Goal: Transaction & Acquisition: Purchase product/service

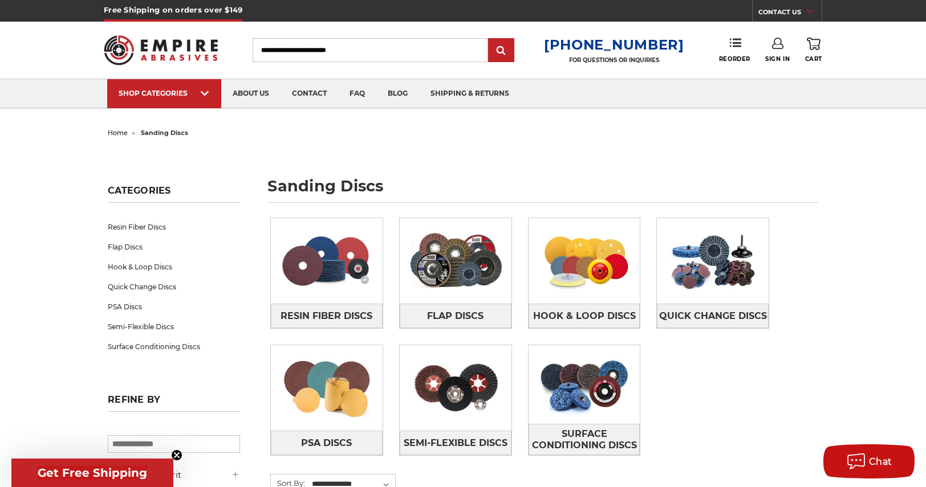
click at [782, 53] on link "Sign In" at bounding box center [777, 50] width 25 height 25
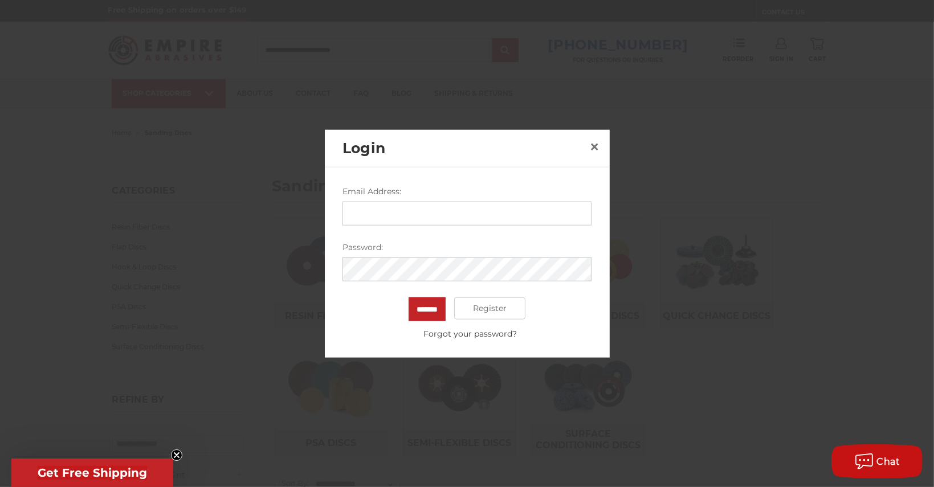
click at [451, 200] on div "Email Address:" at bounding box center [467, 205] width 249 height 40
click at [447, 206] on input "Email Address:" at bounding box center [467, 213] width 249 height 24
type input "**********"
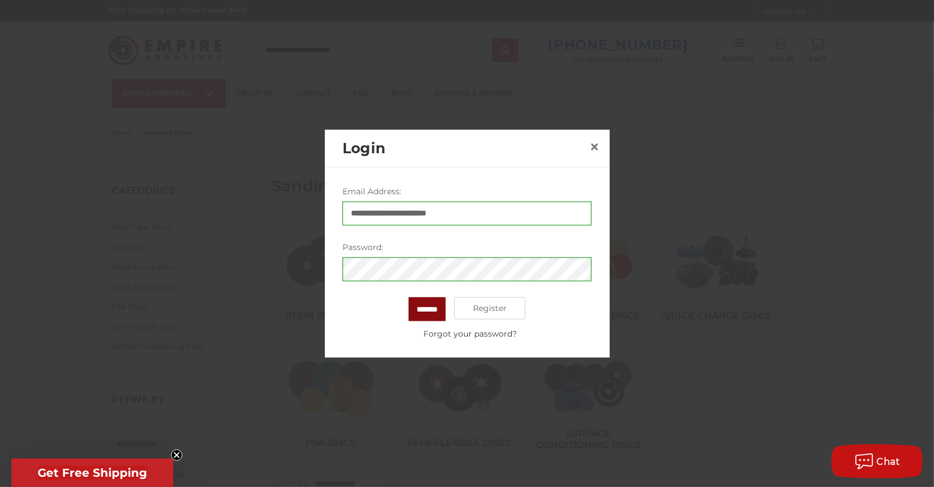
click at [418, 313] on input "*******" at bounding box center [427, 309] width 37 height 24
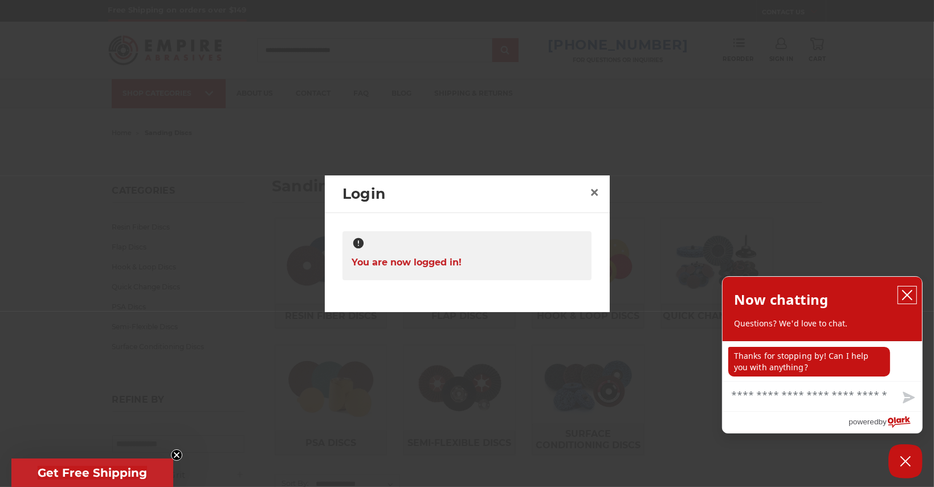
click at [910, 295] on icon "close chatbox" at bounding box center [907, 295] width 11 height 11
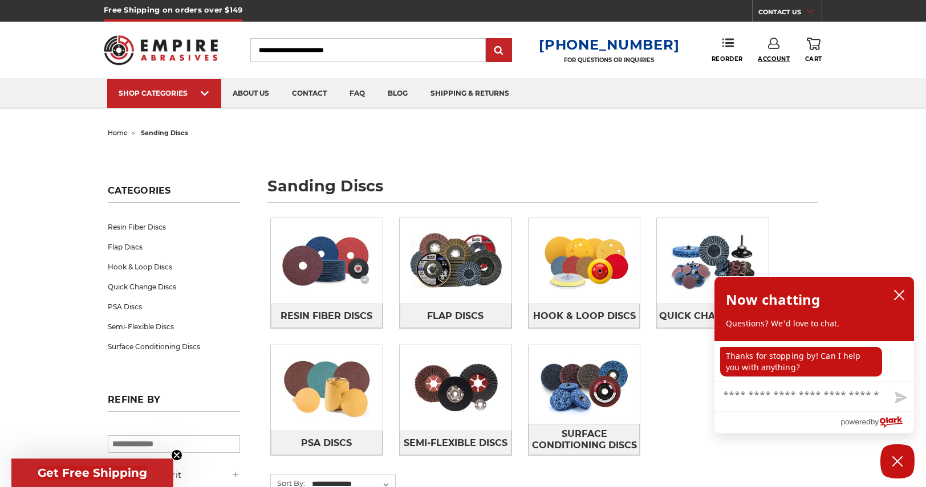
click at [772, 62] on span "Account" at bounding box center [774, 58] width 32 height 7
click at [770, 78] on link "Account" at bounding box center [774, 74] width 82 height 22
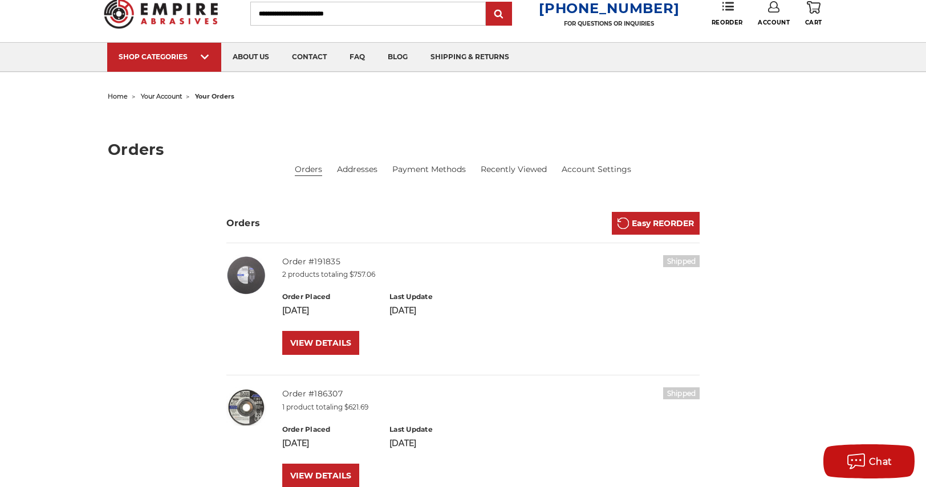
scroll to position [57, 0]
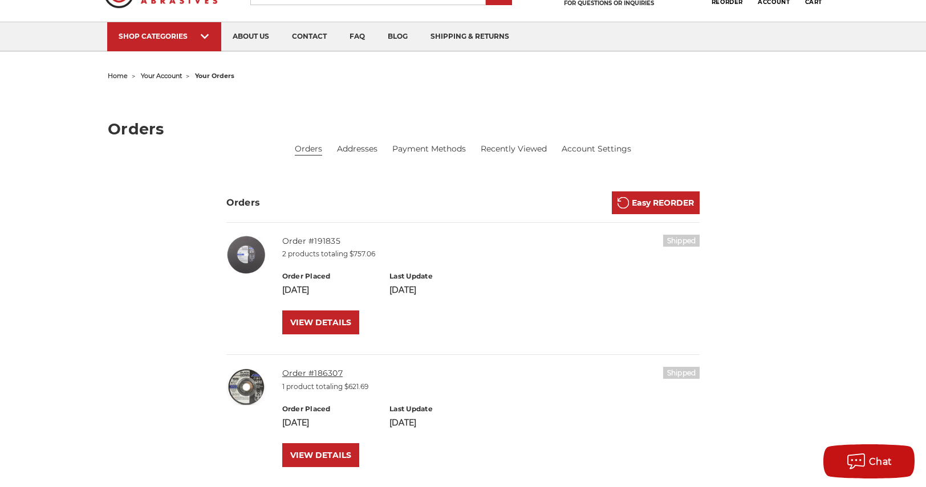
click at [321, 373] on link "Order #186307" at bounding box center [312, 373] width 60 height 10
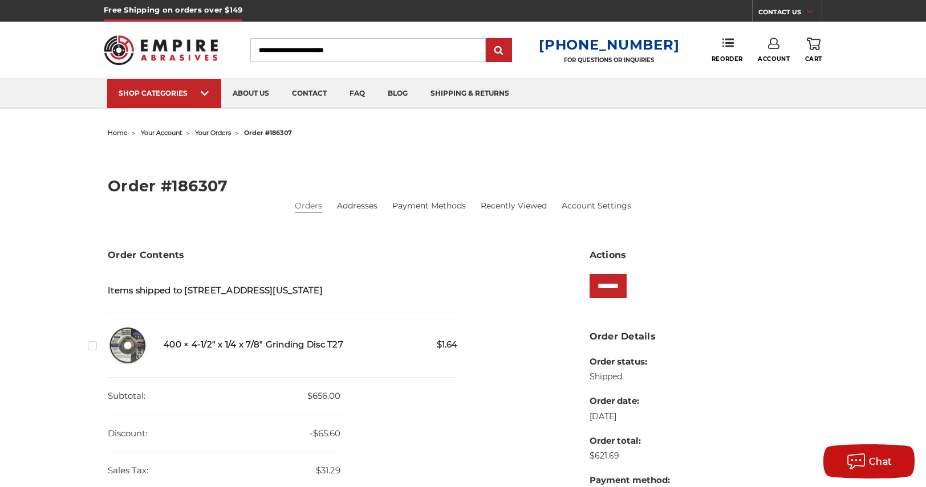
click at [218, 345] on h5 "400 × 4-1/2" x 1/4 x 7/8" Grinding Disc T27" at bounding box center [311, 345] width 294 height 13
click at [441, 339] on span "$1.64" at bounding box center [447, 345] width 21 height 13
click at [307, 54] on input "Search" at bounding box center [367, 50] width 235 height 24
click at [135, 341] on img at bounding box center [128, 346] width 40 height 40
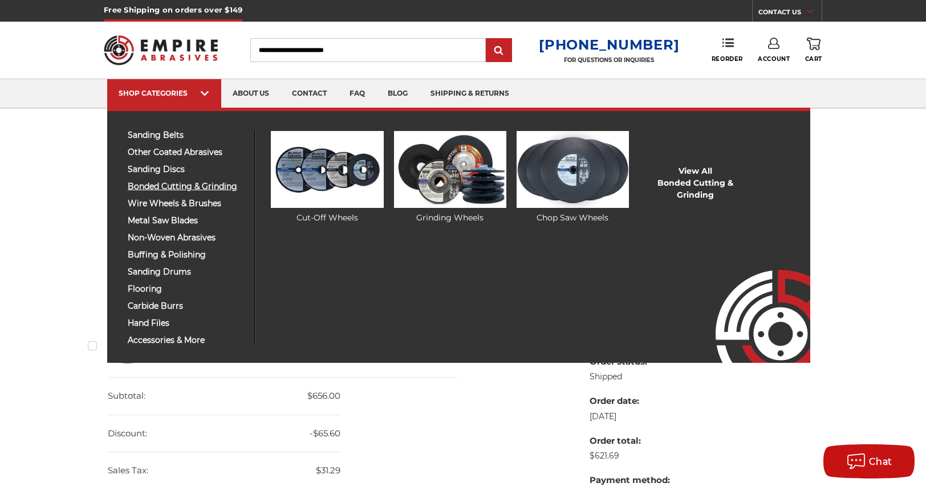
click at [160, 187] on span "bonded cutting & grinding" at bounding box center [187, 186] width 118 height 9
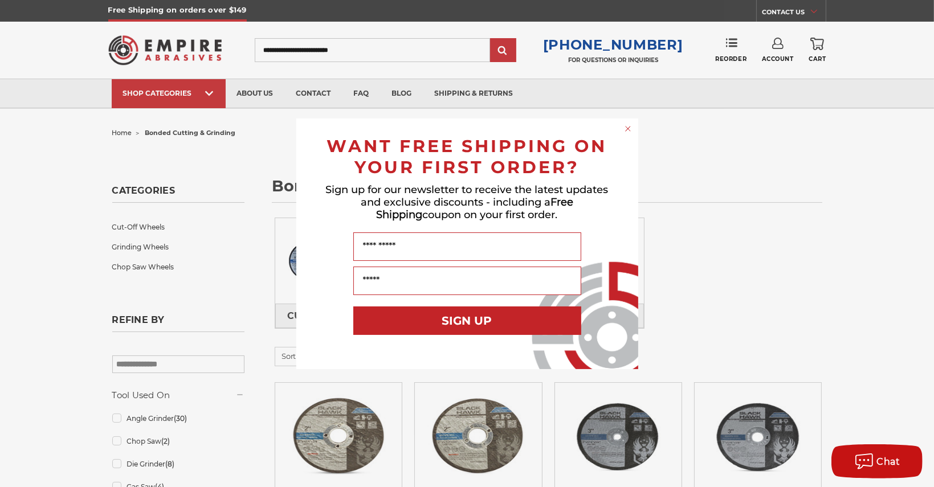
click at [626, 129] on circle "Close dialog" at bounding box center [628, 128] width 11 height 11
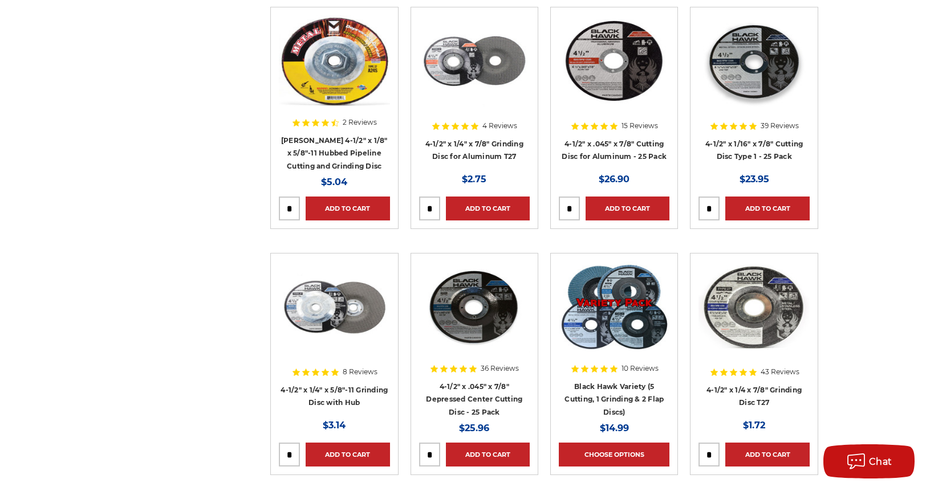
scroll to position [1140, 0]
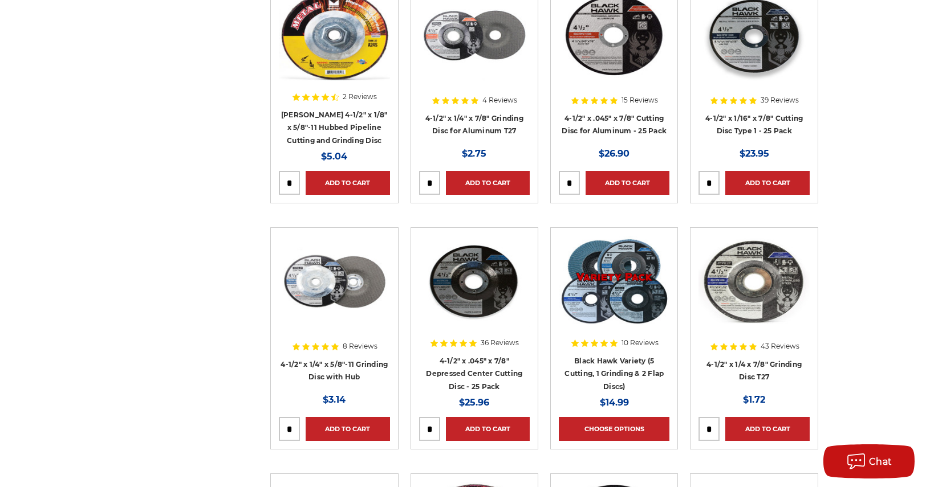
click at [745, 122] on div at bounding box center [753, 63] width 111 height 146
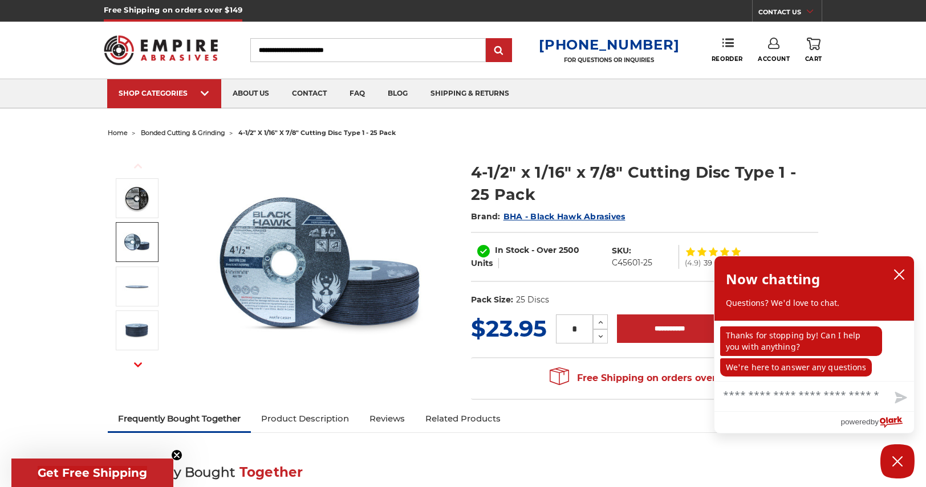
click at [579, 327] on input "*" at bounding box center [574, 329] width 37 height 29
type input "**"
click at [664, 328] on input "**********" at bounding box center [669, 329] width 105 height 29
type input "**********"
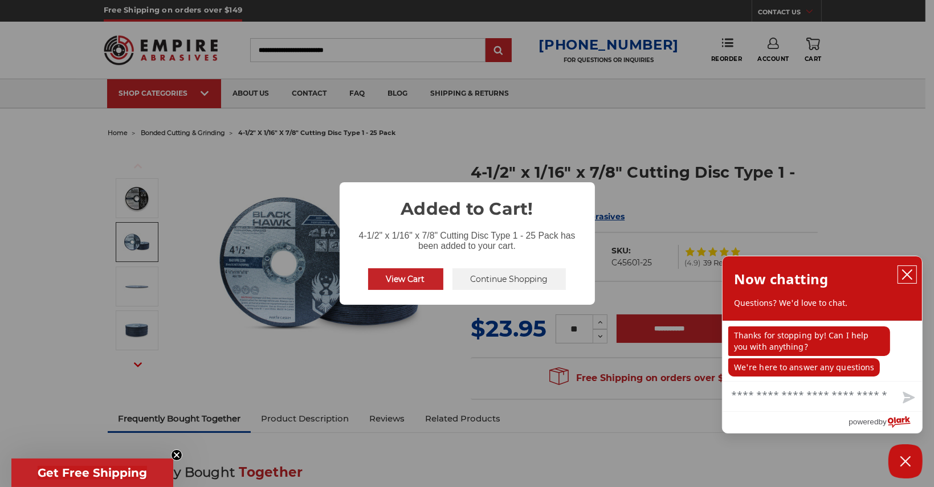
click at [905, 275] on icon "close chatbox" at bounding box center [907, 274] width 11 height 11
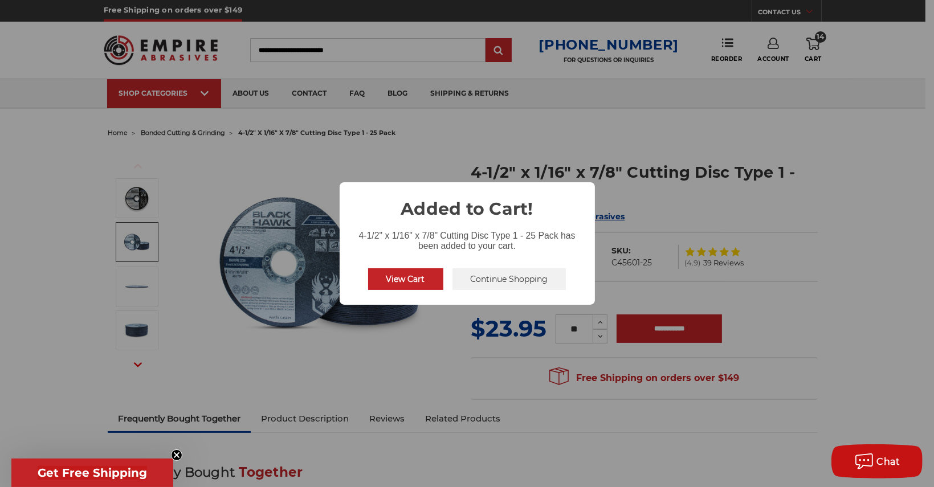
click at [491, 283] on button "Continue Shopping" at bounding box center [510, 280] width 114 height 22
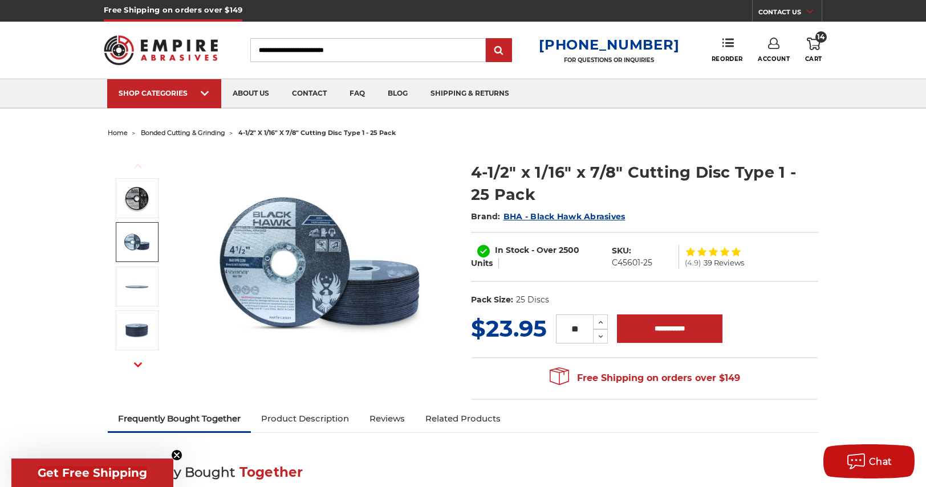
click at [203, 135] on span "bonded cutting & grinding" at bounding box center [183, 133] width 84 height 8
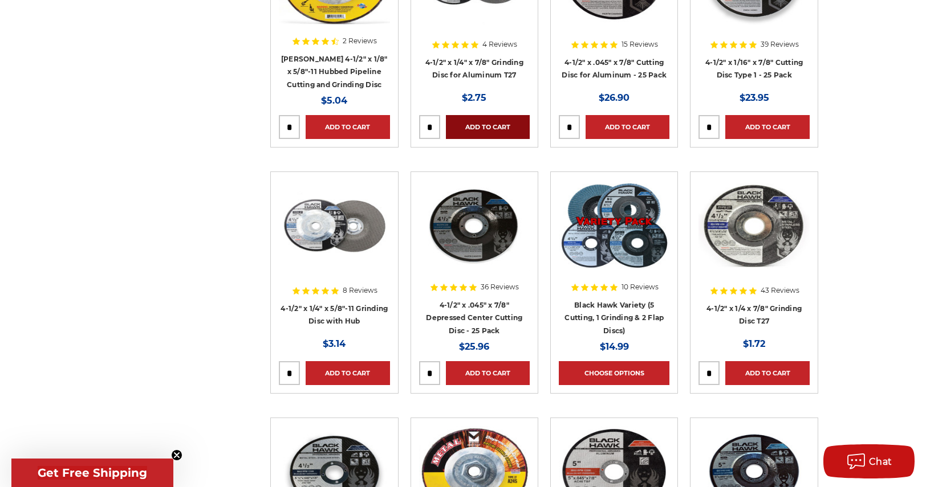
scroll to position [1197, 0]
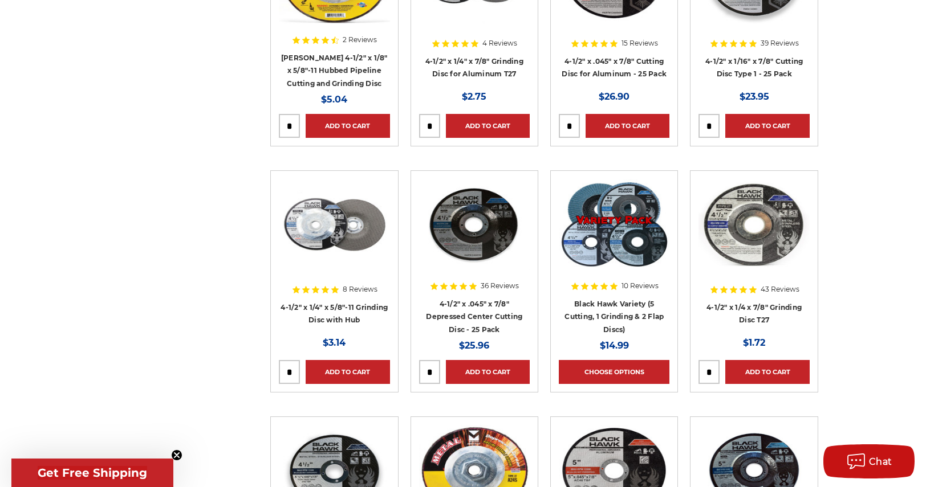
click at [491, 314] on div at bounding box center [474, 252] width 111 height 146
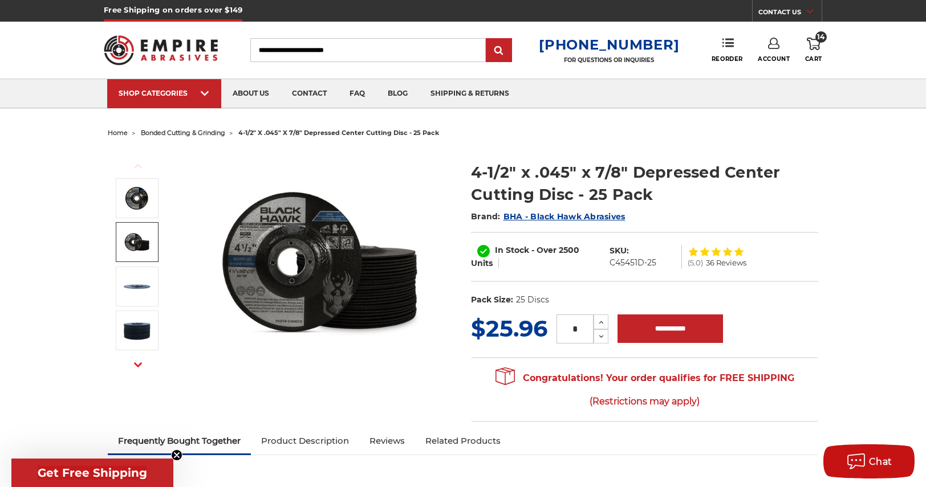
click at [579, 327] on input "*" at bounding box center [574, 329] width 37 height 29
type input "**"
click at [669, 332] on input "**********" at bounding box center [669, 329] width 105 height 29
type input "**********"
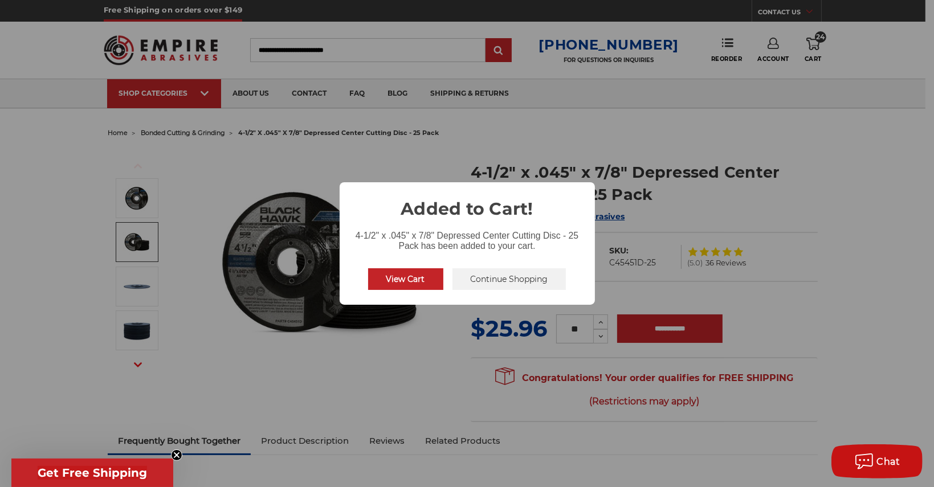
click at [495, 283] on button "Continue Shopping" at bounding box center [510, 280] width 114 height 22
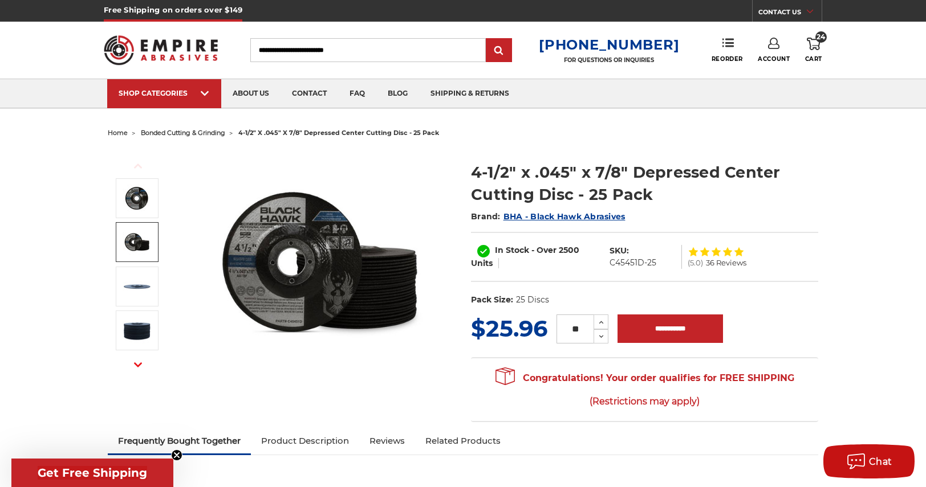
click at [328, 44] on input "Search" at bounding box center [367, 50] width 235 height 24
click at [324, 52] on input "Search" at bounding box center [367, 50] width 235 height 24
click at [204, 132] on span "bonded cutting & grinding" at bounding box center [183, 133] width 84 height 8
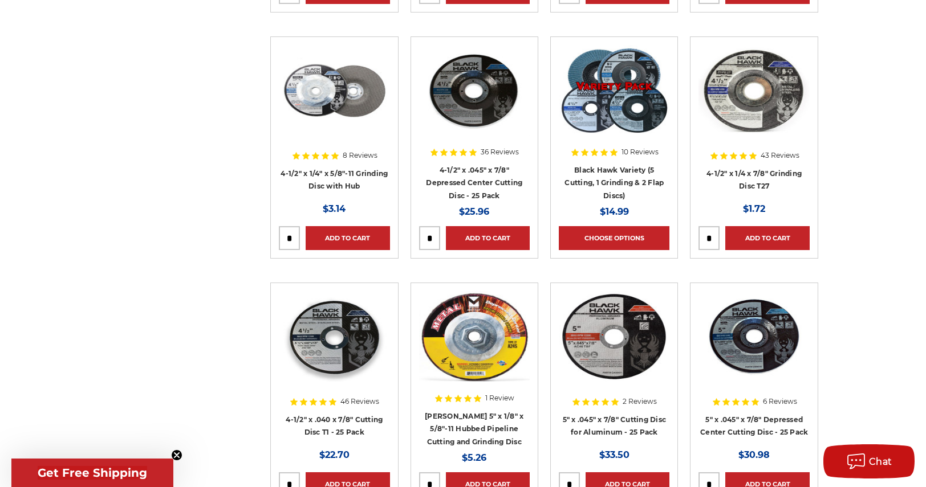
scroll to position [1311, 0]
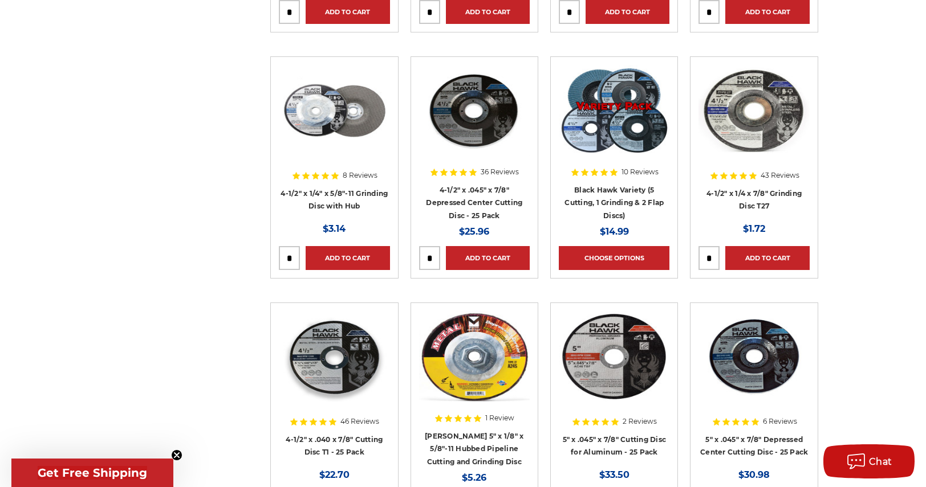
click at [613, 204] on div at bounding box center [614, 138] width 111 height 146
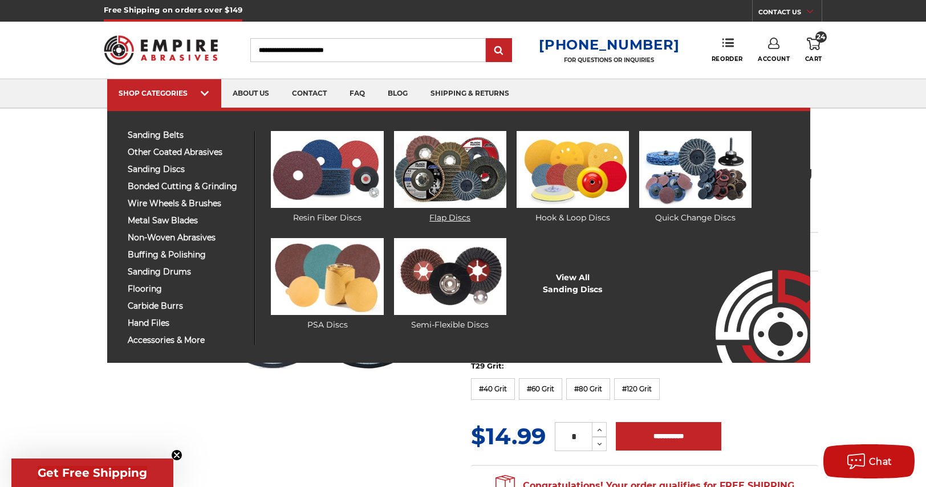
click at [442, 186] on img at bounding box center [450, 169] width 112 height 77
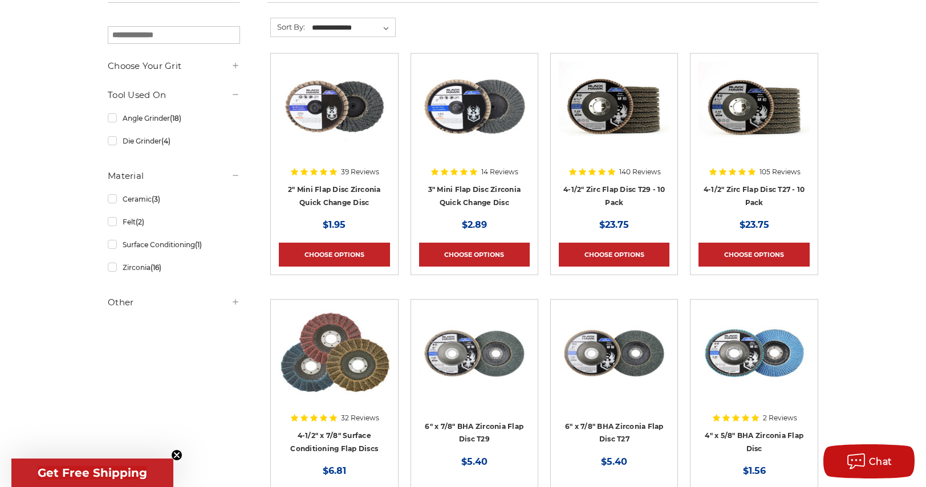
scroll to position [228, 0]
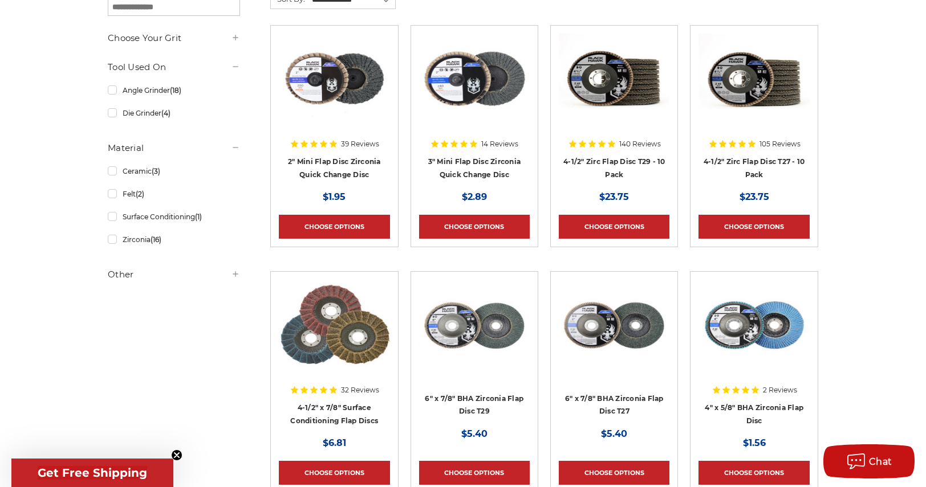
click at [619, 159] on div at bounding box center [614, 107] width 111 height 146
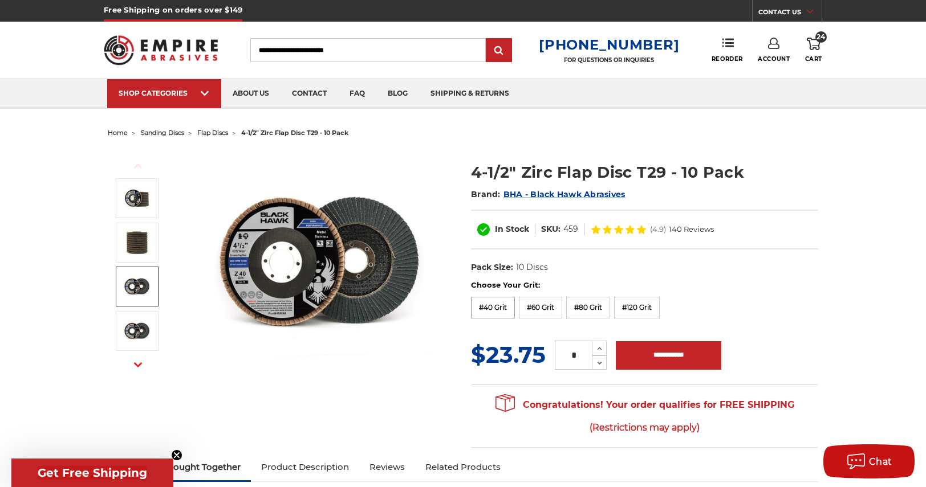
click at [492, 310] on label "#40 Grit" at bounding box center [493, 308] width 44 height 22
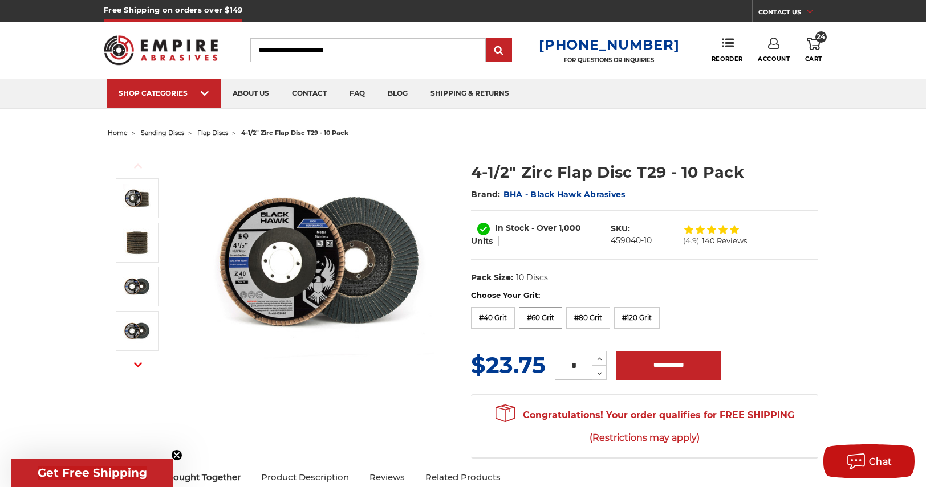
click at [527, 318] on label "#60 Grit" at bounding box center [540, 318] width 43 height 22
click at [593, 318] on label "#80 Grit" at bounding box center [588, 318] width 44 height 22
click at [546, 325] on label "#60 Grit" at bounding box center [540, 318] width 43 height 22
drag, startPoint x: 577, startPoint y: 363, endPoint x: 570, endPoint y: 363, distance: 7.4
click at [572, 363] on input "*" at bounding box center [573, 365] width 37 height 29
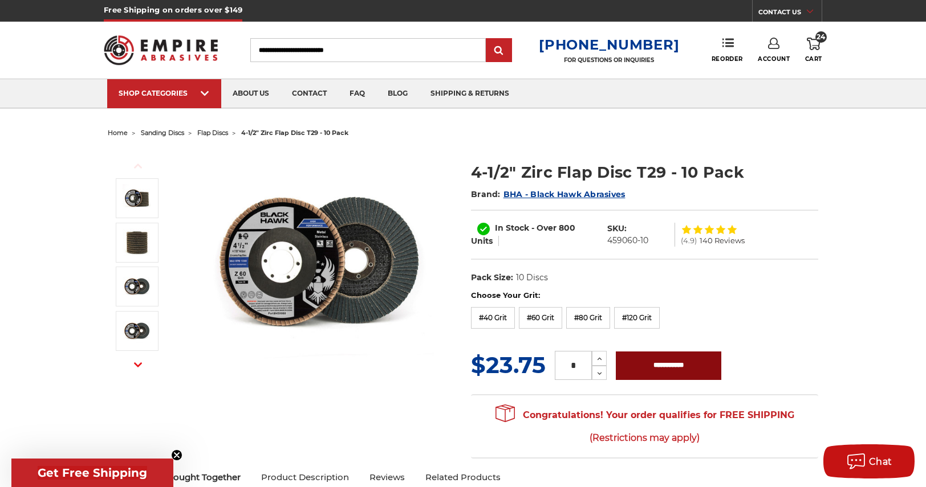
type input "*"
click at [680, 364] on input "**********" at bounding box center [668, 366] width 105 height 29
type input "**********"
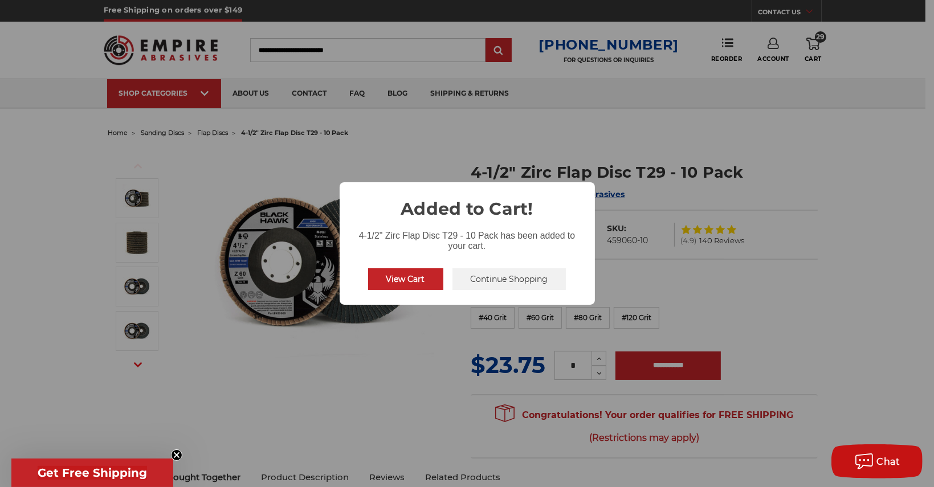
click at [516, 282] on button "Continue Shopping" at bounding box center [510, 280] width 114 height 22
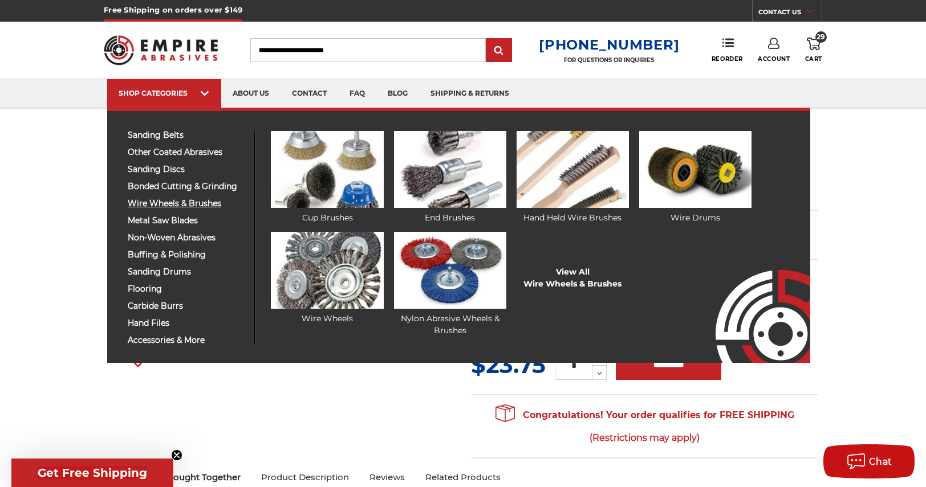
click at [173, 202] on span "wire wheels & brushes" at bounding box center [187, 204] width 118 height 9
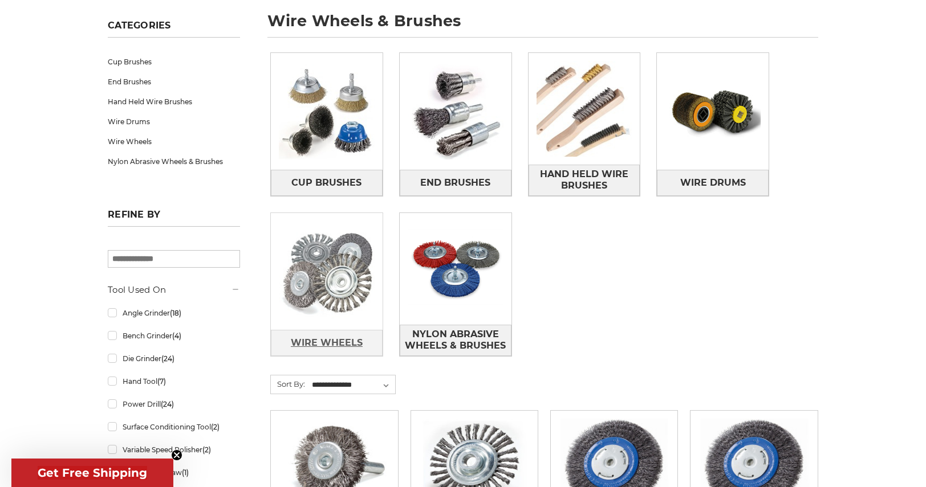
scroll to position [171, 0]
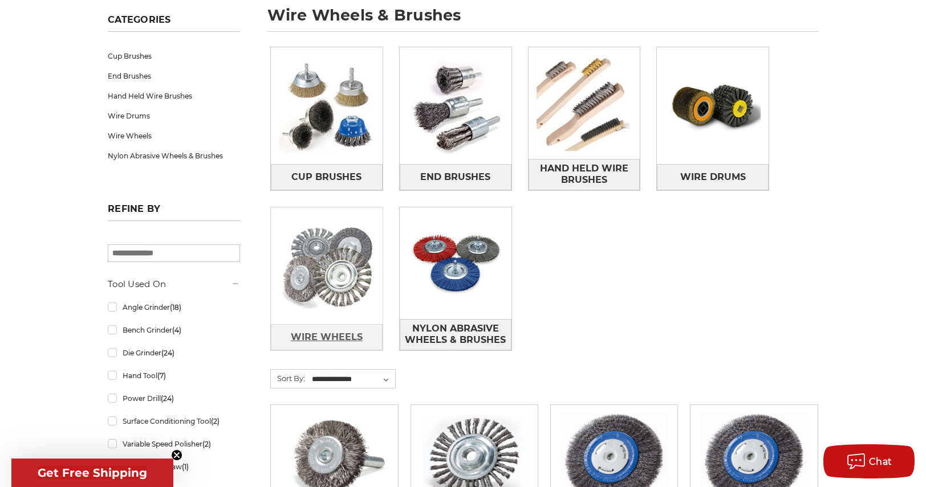
click at [333, 339] on span "Wire Wheels" at bounding box center [327, 337] width 72 height 19
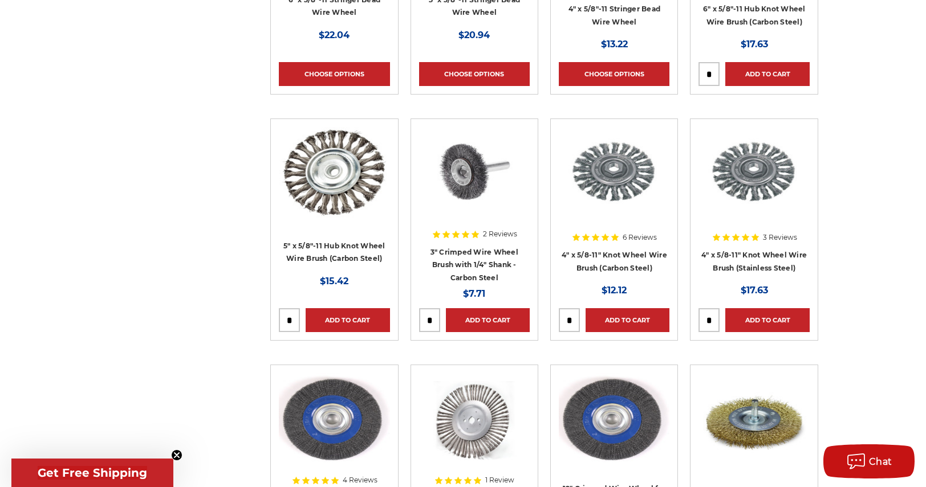
scroll to position [855, 0]
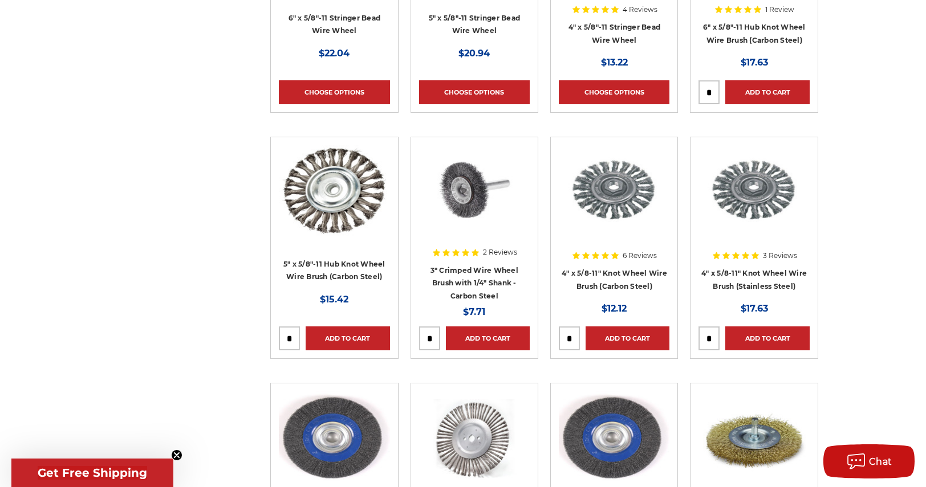
click at [611, 275] on div at bounding box center [614, 218] width 111 height 146
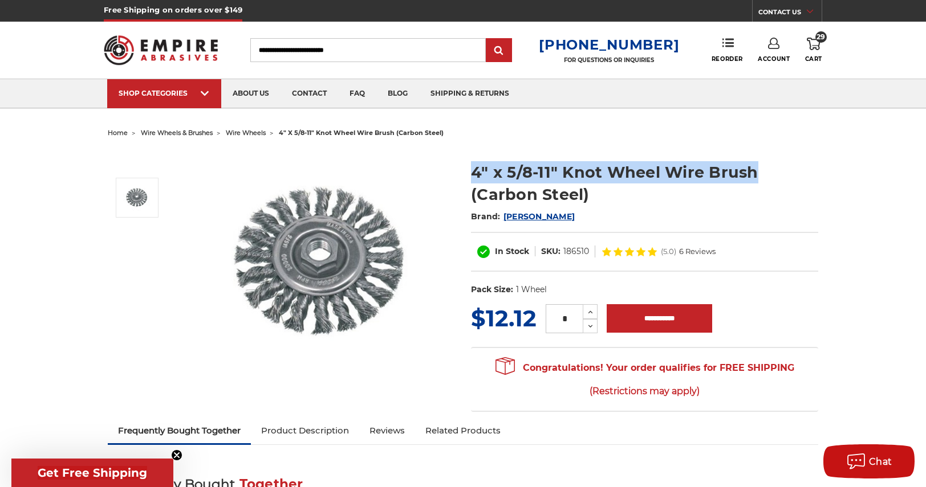
drag, startPoint x: 467, startPoint y: 169, endPoint x: 762, endPoint y: 167, distance: 294.2
click at [762, 167] on section "4" x 5/8-11" Knot Wheel Wire Brush (Carbon Steel) Brand: Mercer In Stock SKU: 1…" at bounding box center [644, 225] width 363 height 153
copy h1 "4" x 5/8-11" Knot Wheel Wire Brush"
click at [251, 132] on span "wire wheels" at bounding box center [246, 133] width 40 height 8
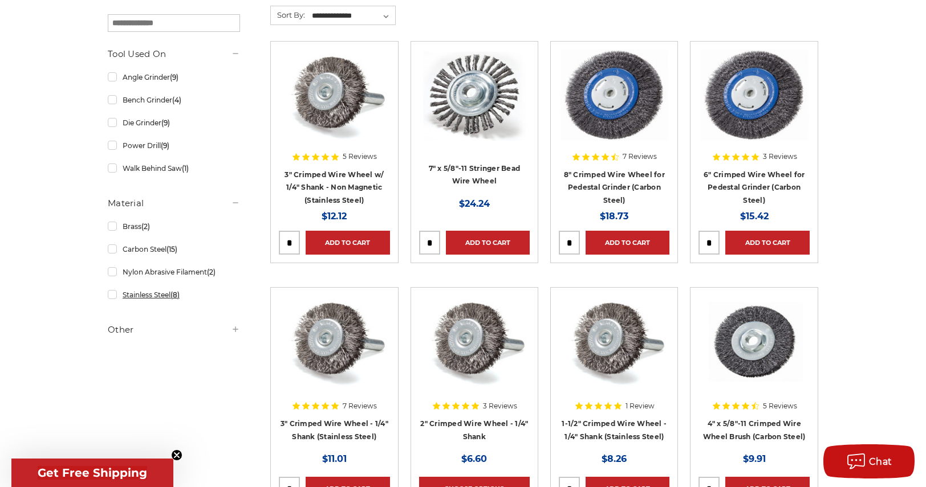
scroll to position [228, 0]
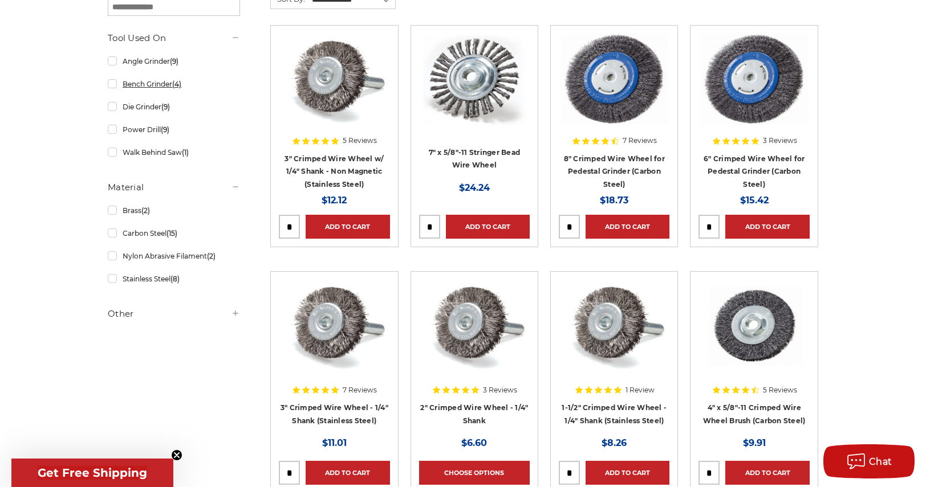
click at [113, 84] on link "Bench Grinder (4)" at bounding box center [174, 84] width 132 height 20
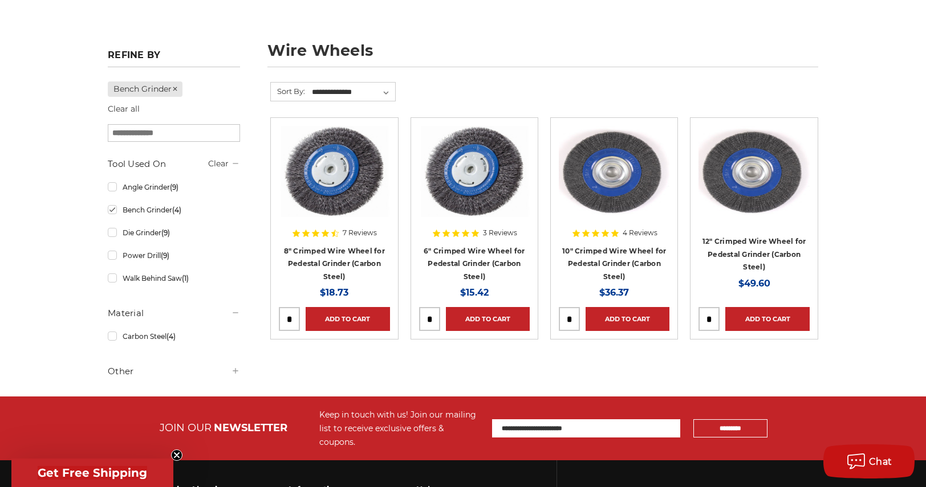
scroll to position [171, 0]
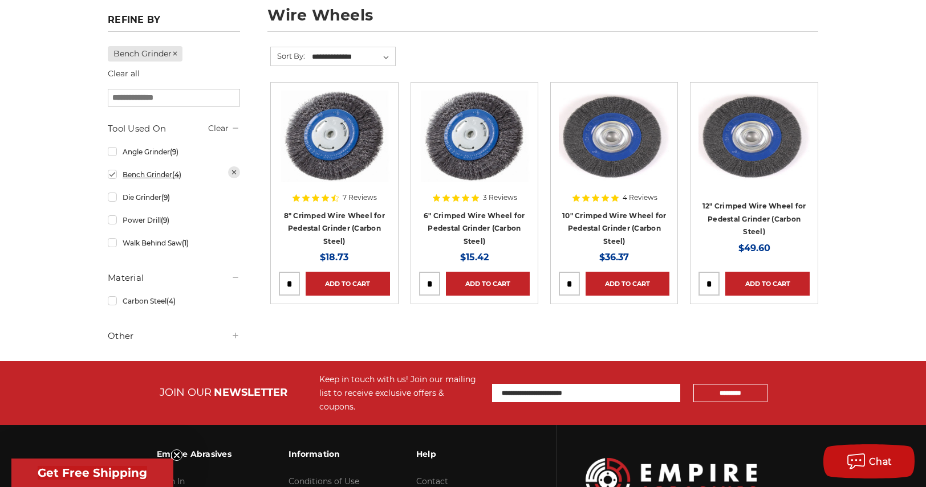
click at [111, 175] on link "Bench Grinder (4)" at bounding box center [174, 175] width 132 height 20
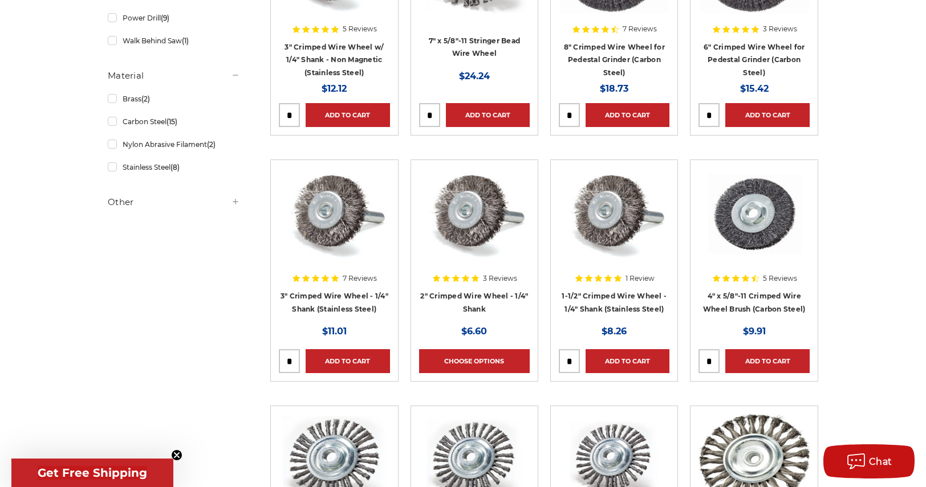
scroll to position [342, 0]
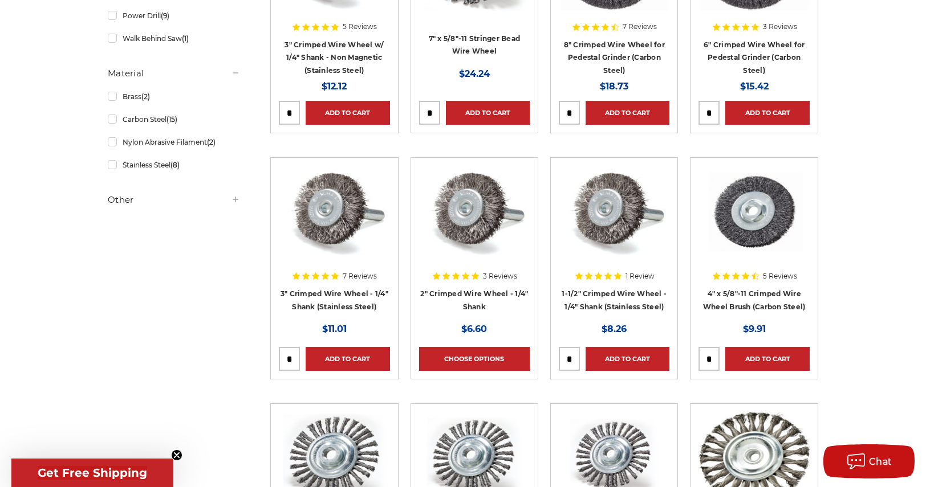
click at [233, 200] on icon at bounding box center [235, 199] width 9 height 9
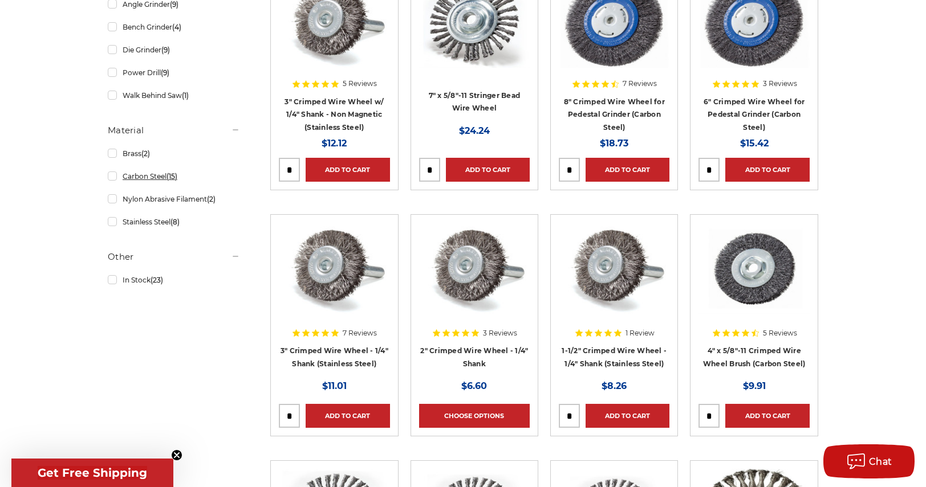
click at [113, 176] on link "Carbon Steel (15)" at bounding box center [174, 176] width 132 height 20
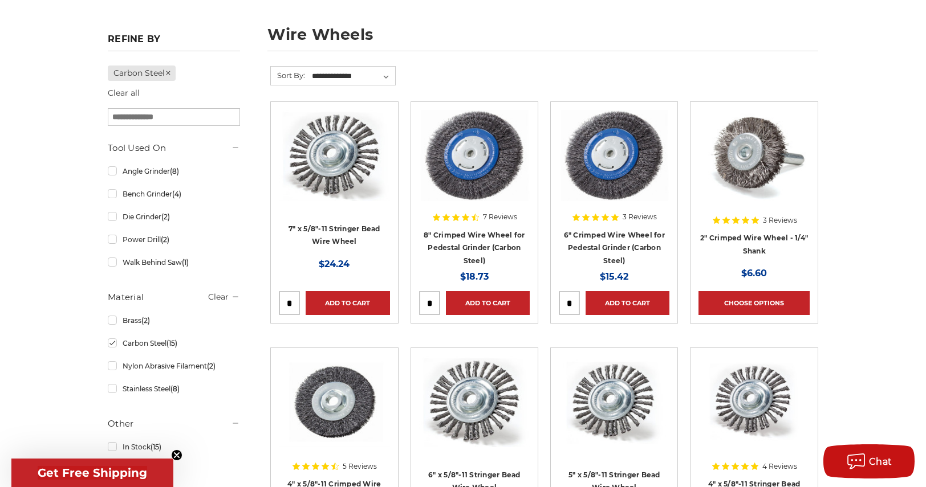
scroll to position [171, 0]
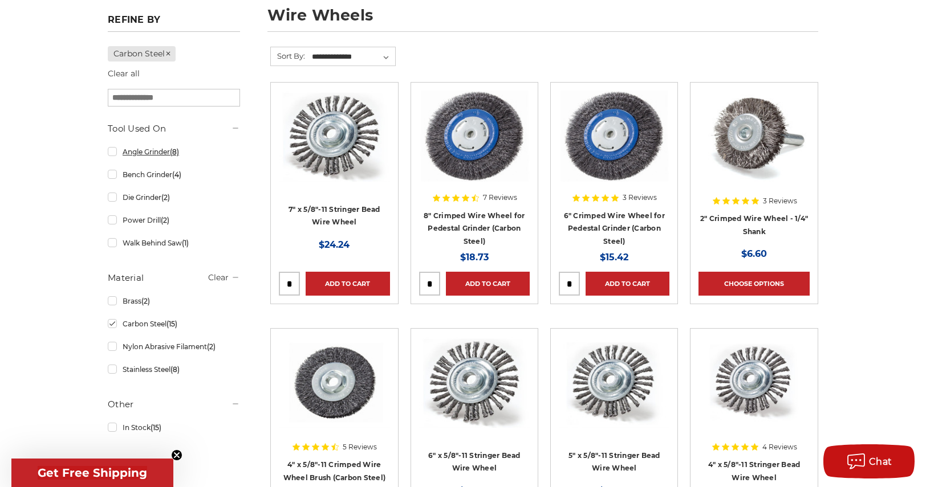
click at [111, 149] on link "Angle Grinder (8)" at bounding box center [174, 152] width 132 height 20
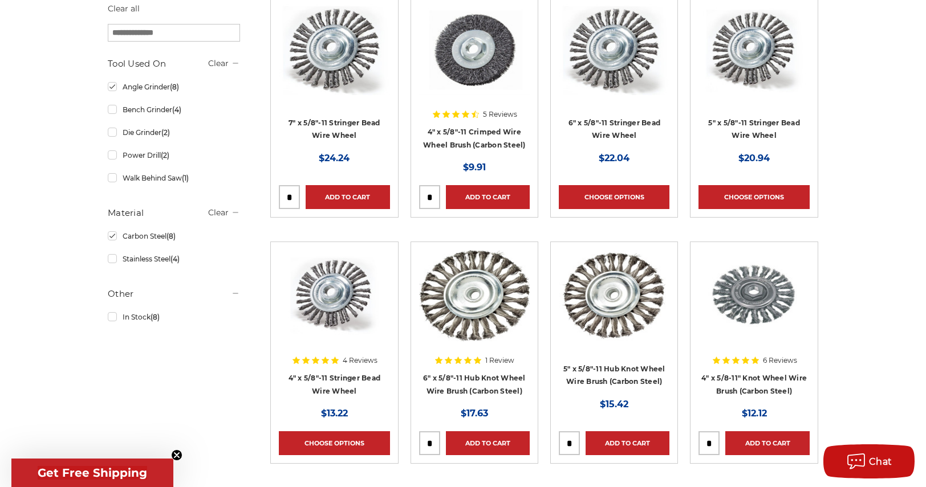
scroll to position [285, 0]
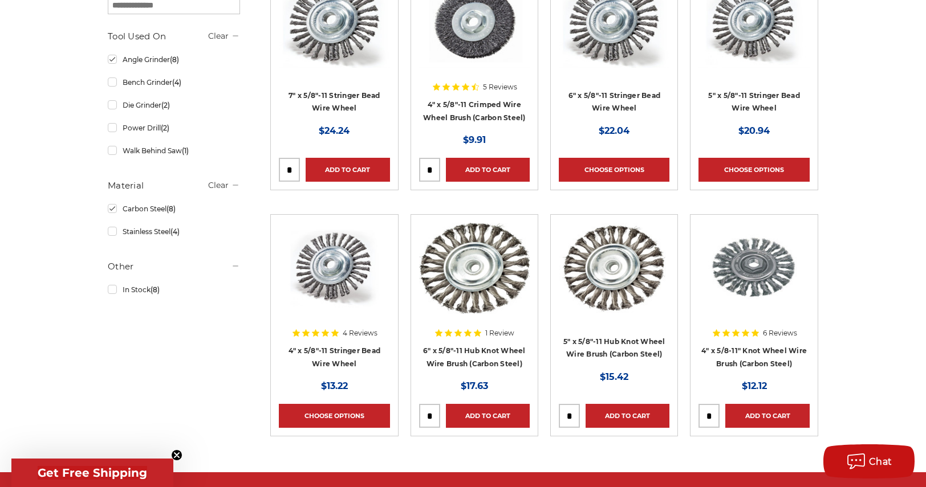
click at [755, 352] on div at bounding box center [753, 296] width 111 height 146
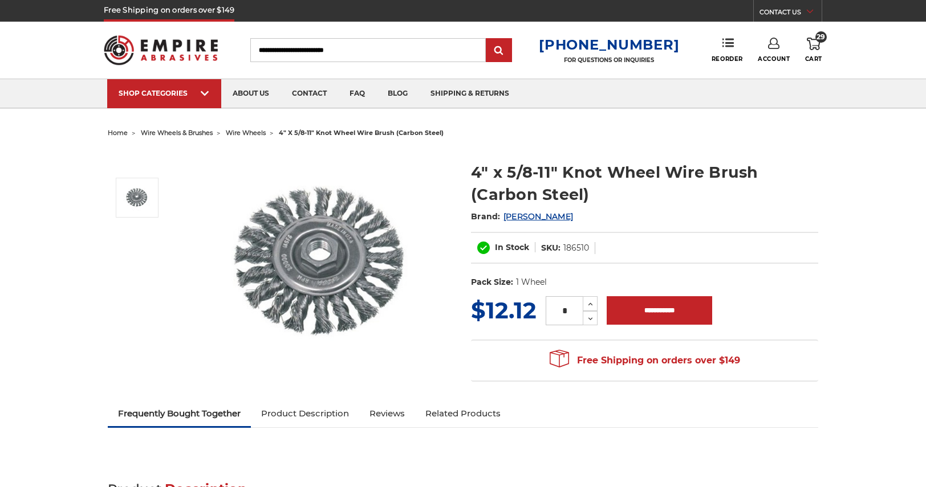
click at [752, 364] on div "Free Shipping on orders over $149 Congratulations! Your order qualifies for FRE…" at bounding box center [644, 361] width 347 height 42
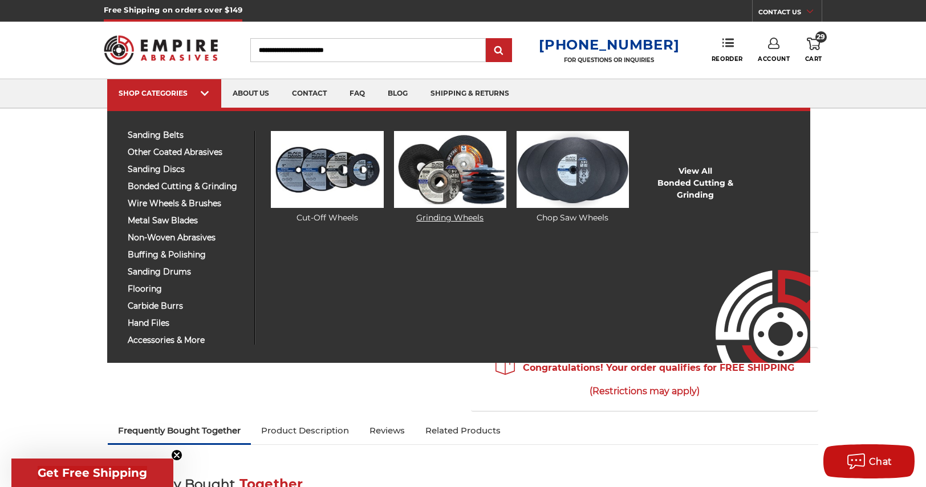
click at [465, 186] on img at bounding box center [450, 169] width 112 height 77
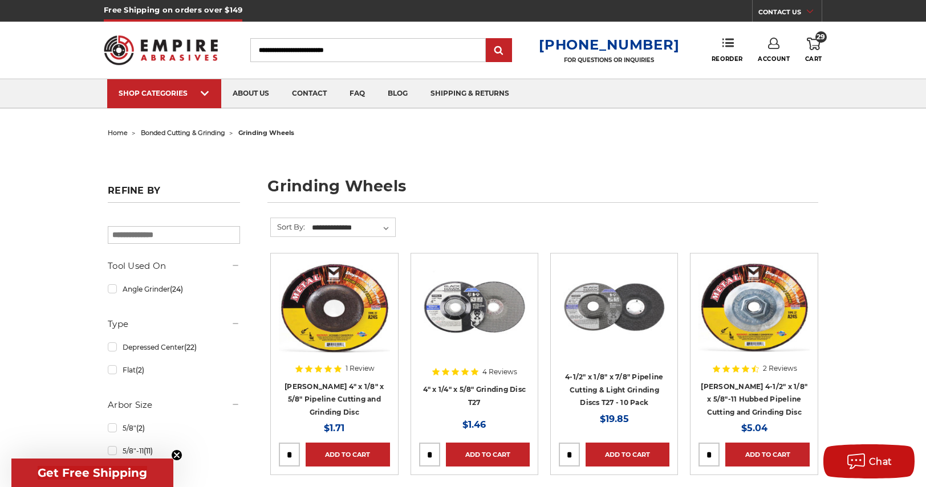
click at [816, 41] on span "29" at bounding box center [820, 36] width 11 height 11
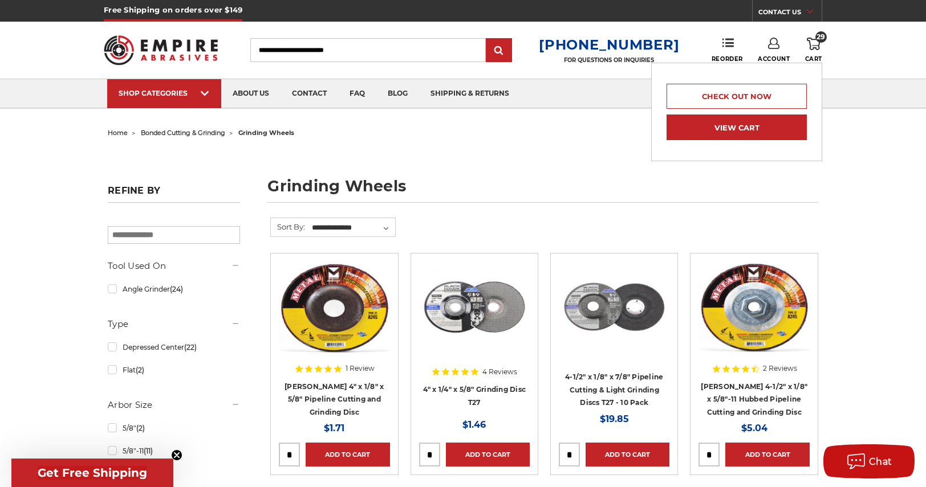
click at [732, 128] on link "View Cart" at bounding box center [736, 128] width 140 height 26
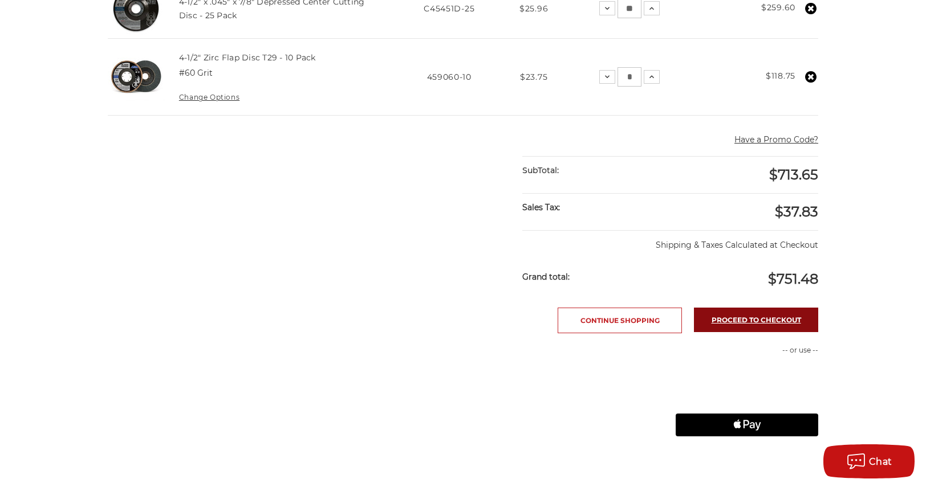
scroll to position [399, 0]
click at [750, 320] on link "Proceed to checkout" at bounding box center [756, 319] width 124 height 25
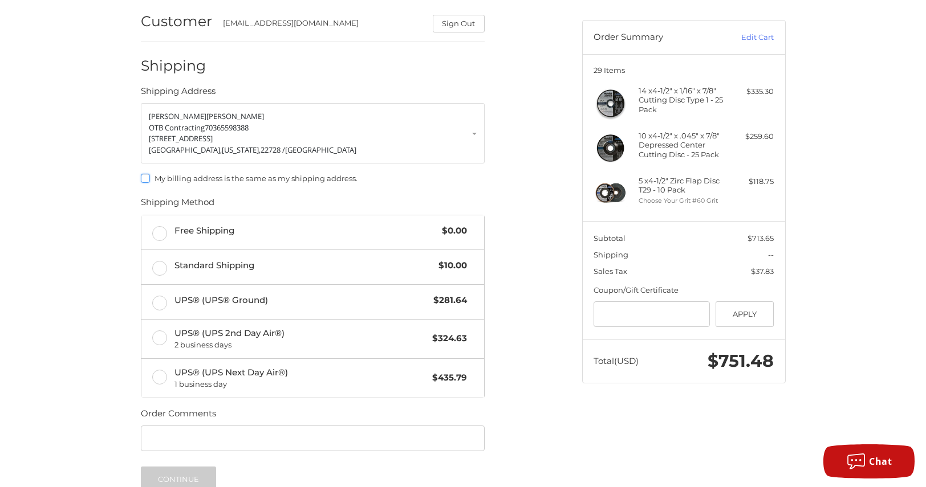
scroll to position [123, 0]
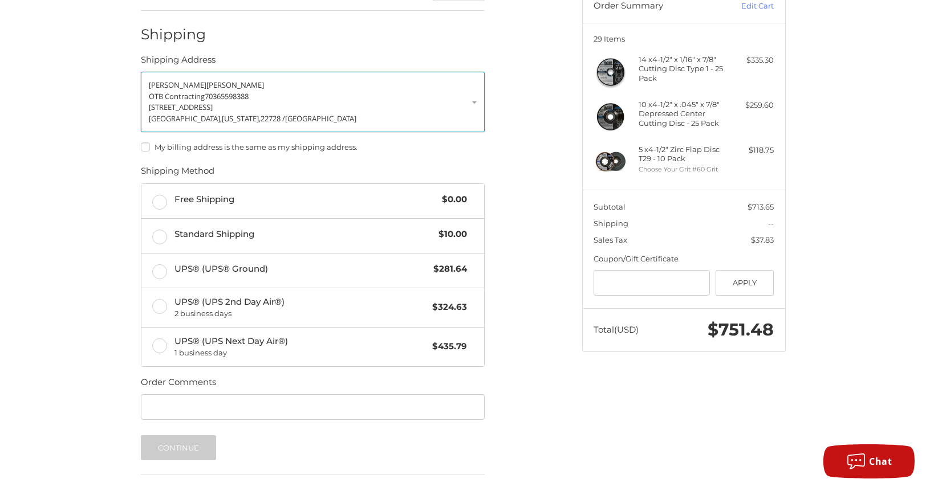
click at [462, 91] on p "OTB Contracting 70365598388" at bounding box center [313, 96] width 328 height 11
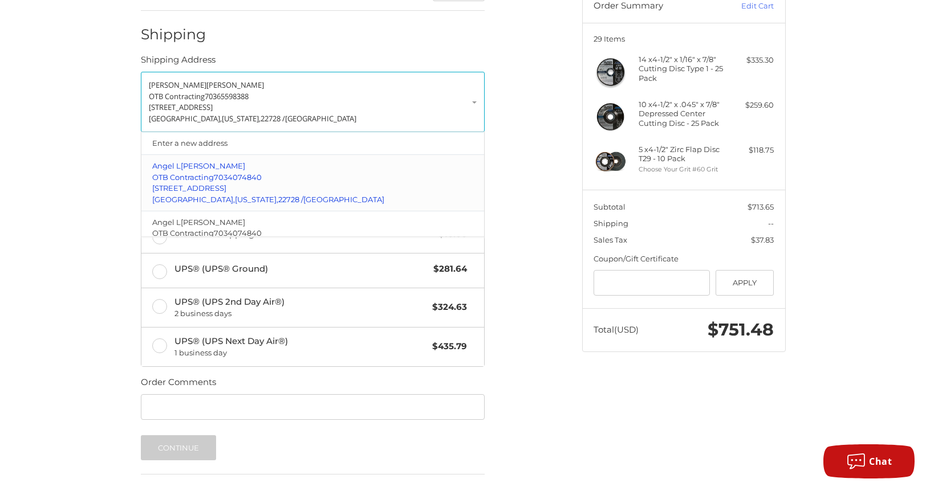
click at [301, 174] on p "OTB Contracting 7034074840" at bounding box center [312, 177] width 320 height 11
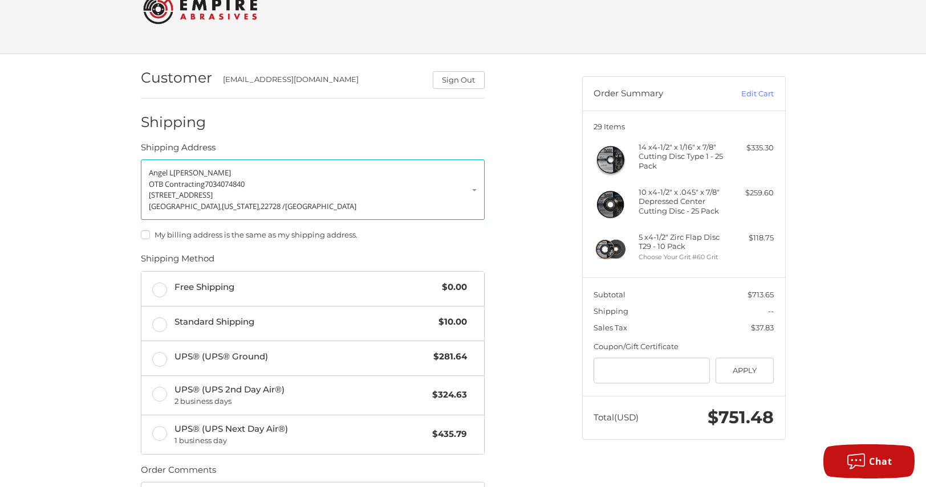
scroll to position [0, 0]
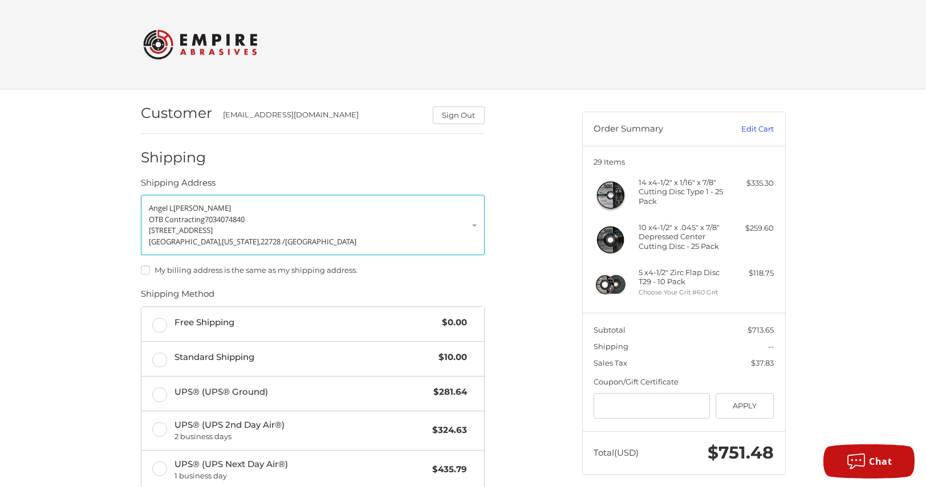
click at [755, 125] on link "Edit Cart" at bounding box center [745, 129] width 58 height 11
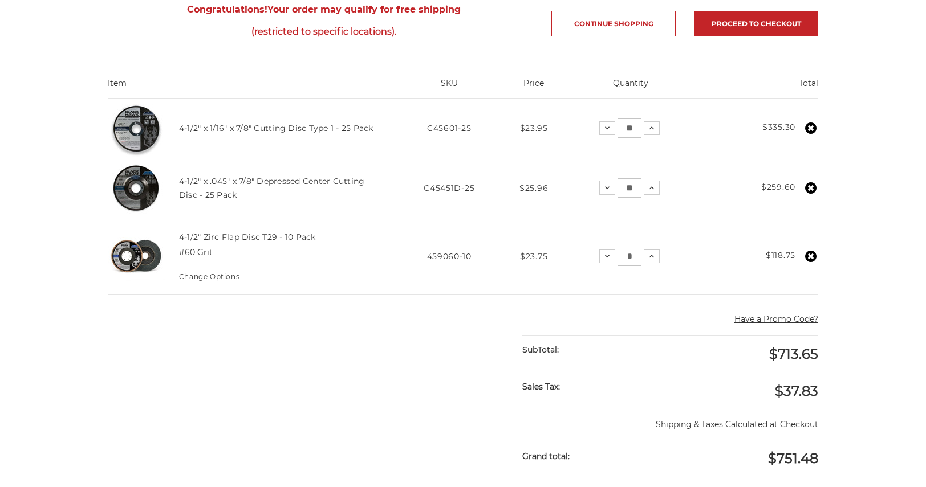
scroll to position [228, 0]
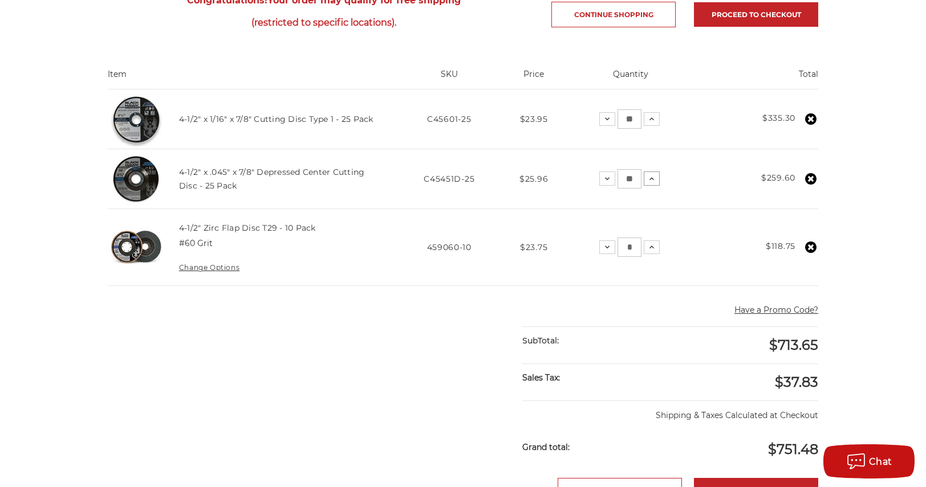
click at [650, 177] on icon at bounding box center [651, 178] width 9 height 9
click at [650, 180] on icon at bounding box center [652, 178] width 9 height 9
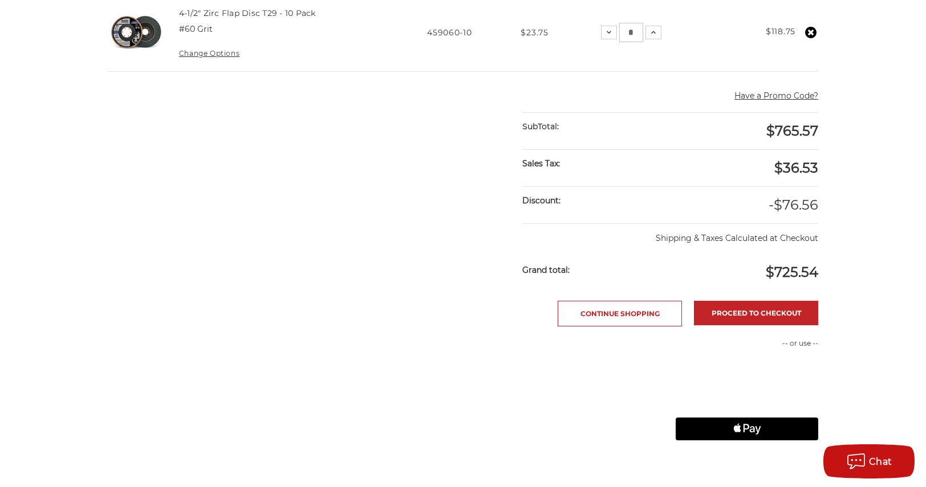
scroll to position [513, 0]
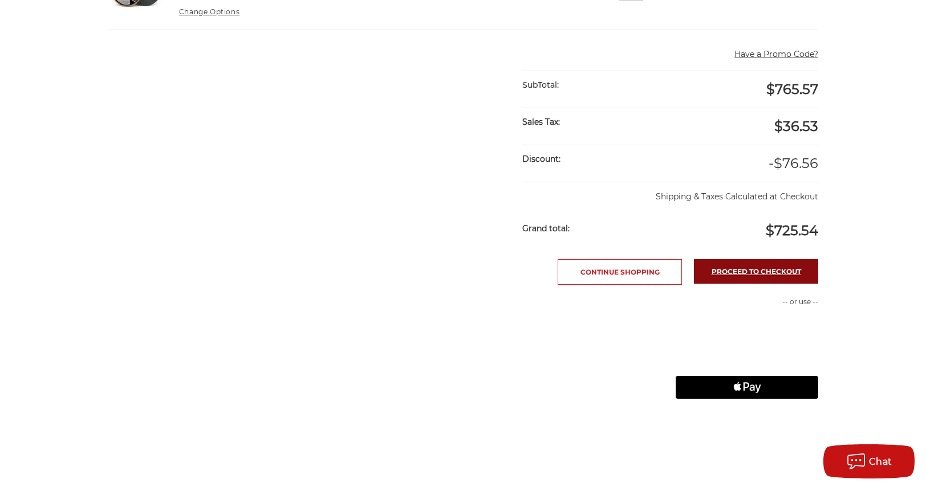
click at [768, 266] on link "Proceed to checkout" at bounding box center [756, 271] width 124 height 25
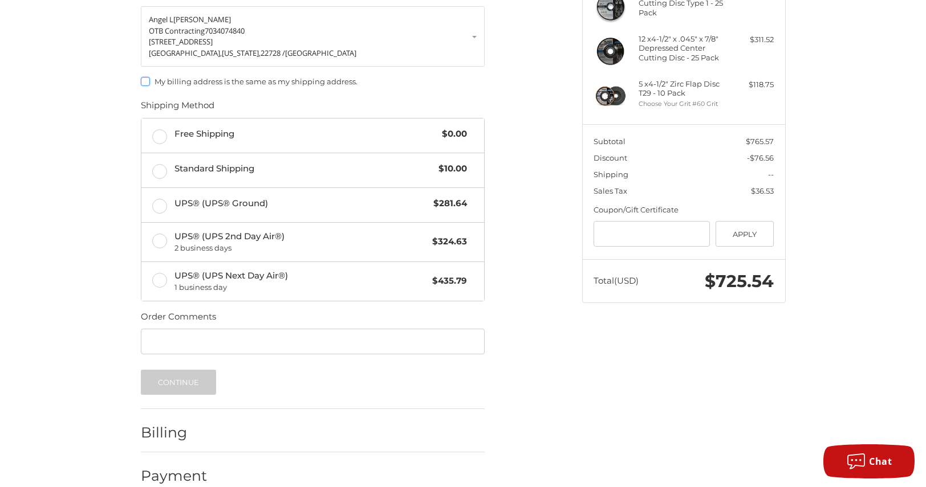
scroll to position [206, 0]
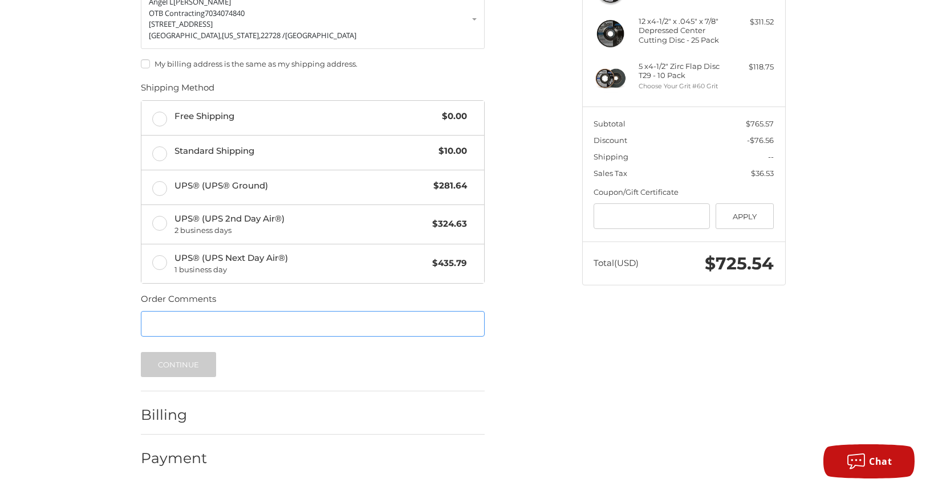
click at [335, 328] on input "Order Comments" at bounding box center [313, 324] width 344 height 26
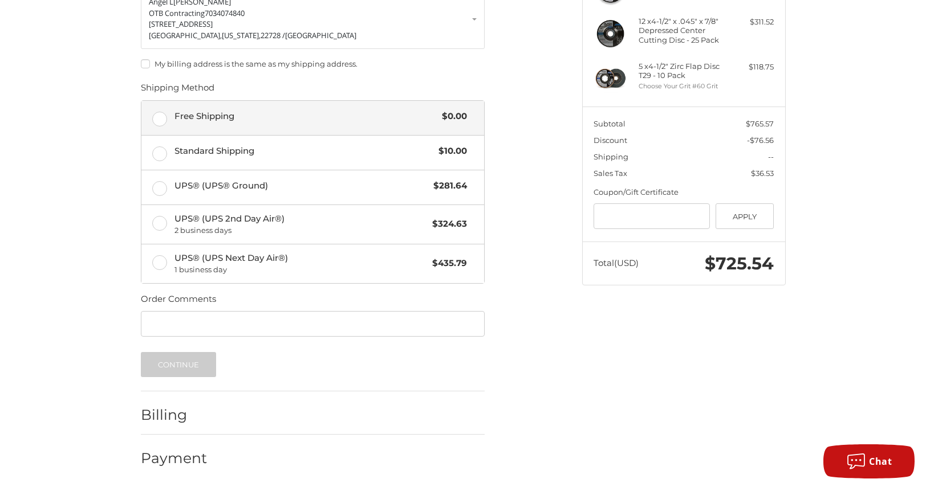
click at [155, 123] on label "Free Shipping $0.00" at bounding box center [312, 118] width 343 height 34
click at [146, 412] on h2 "Billing" at bounding box center [174, 415] width 67 height 18
click at [182, 362] on button "Continue" at bounding box center [179, 364] width 76 height 25
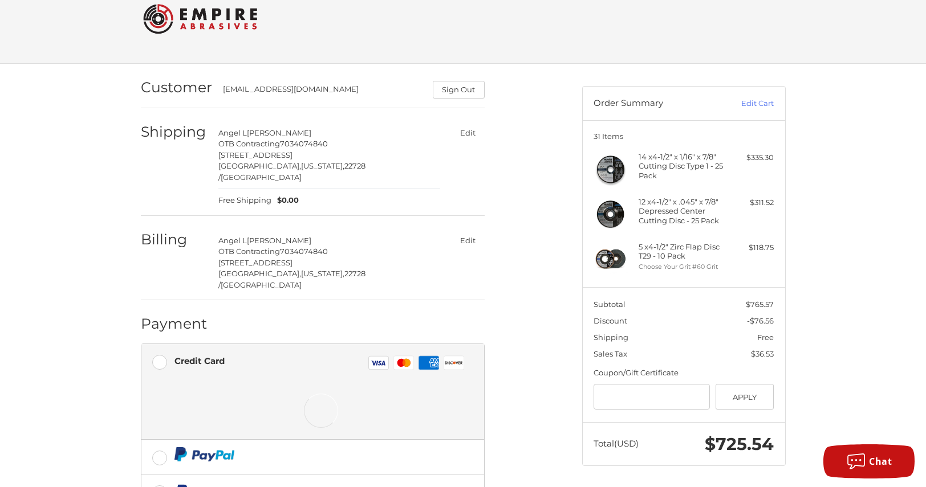
scroll to position [68, 0]
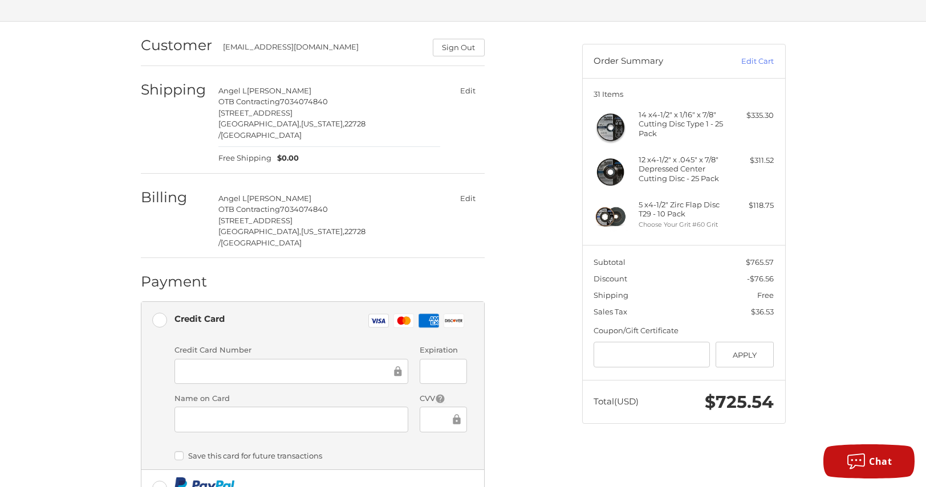
click at [469, 190] on button "Edit" at bounding box center [467, 198] width 33 height 17
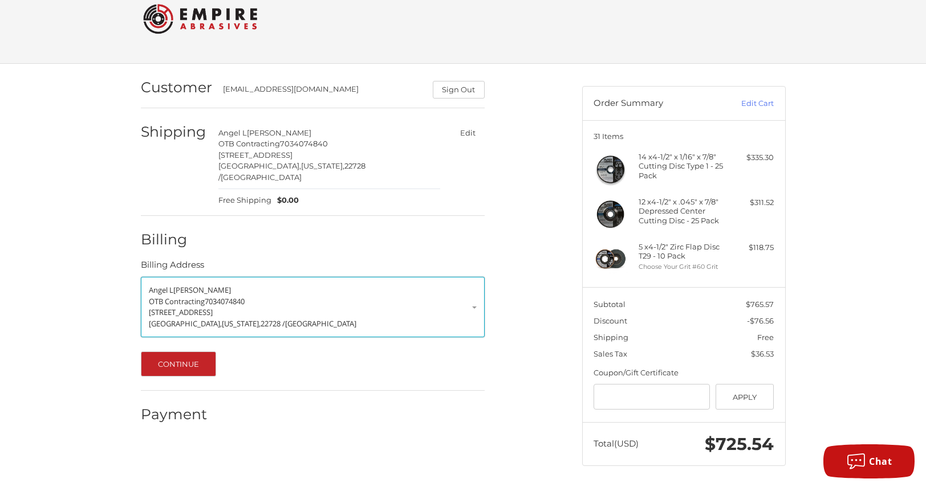
click at [468, 307] on p "5295 Midland RD" at bounding box center [313, 312] width 328 height 11
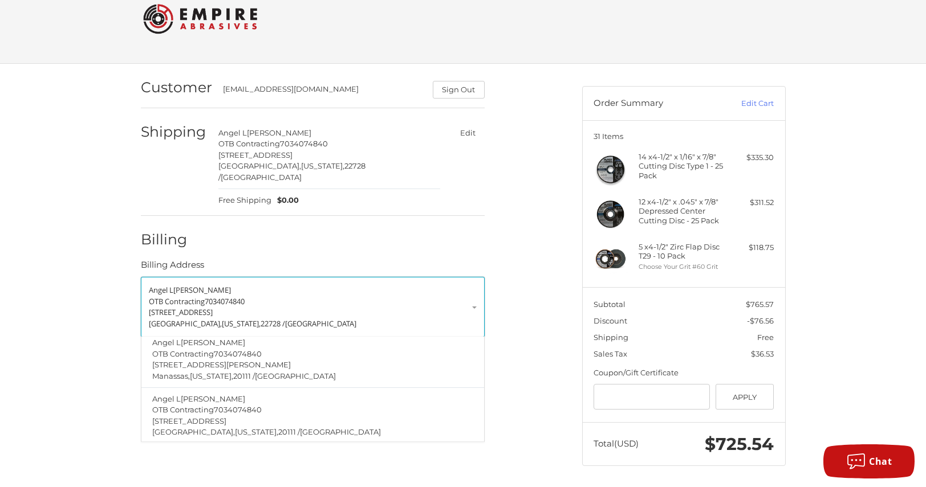
scroll to position [57, 0]
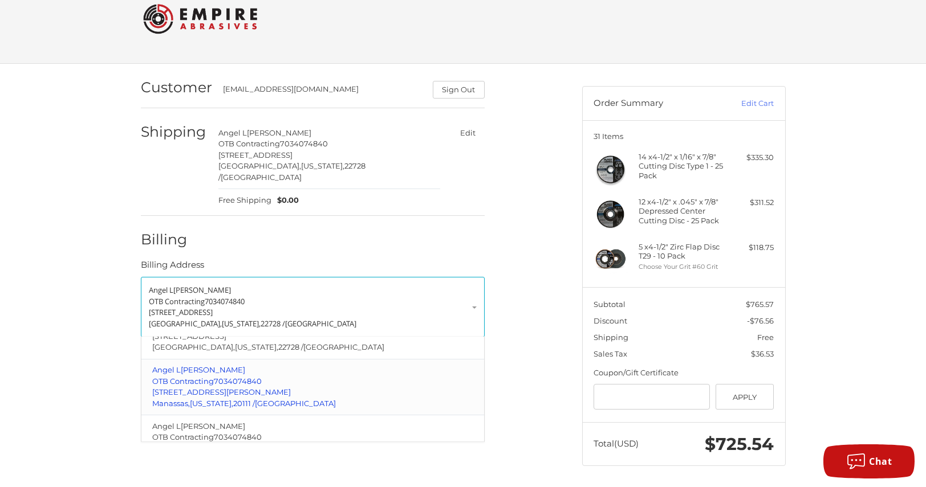
click at [363, 387] on p "9137 Mulder Ct" at bounding box center [312, 392] width 320 height 11
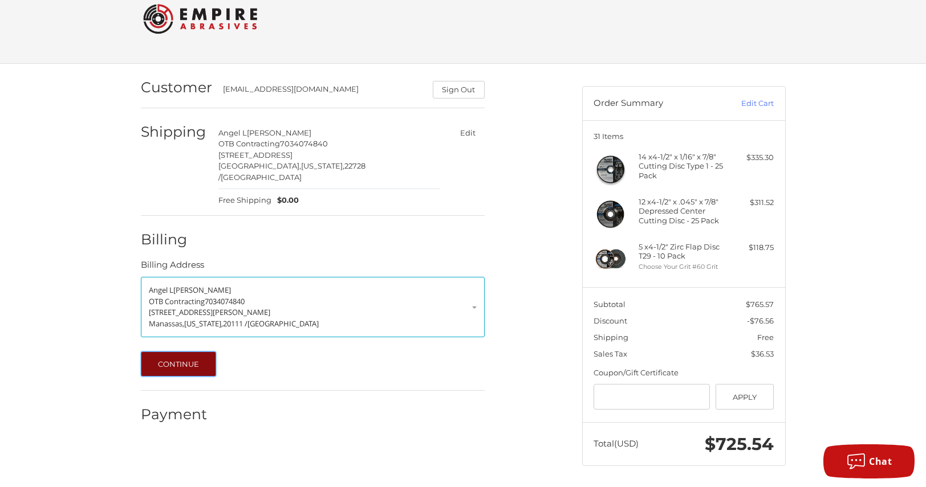
click at [204, 357] on button "Continue" at bounding box center [179, 364] width 76 height 25
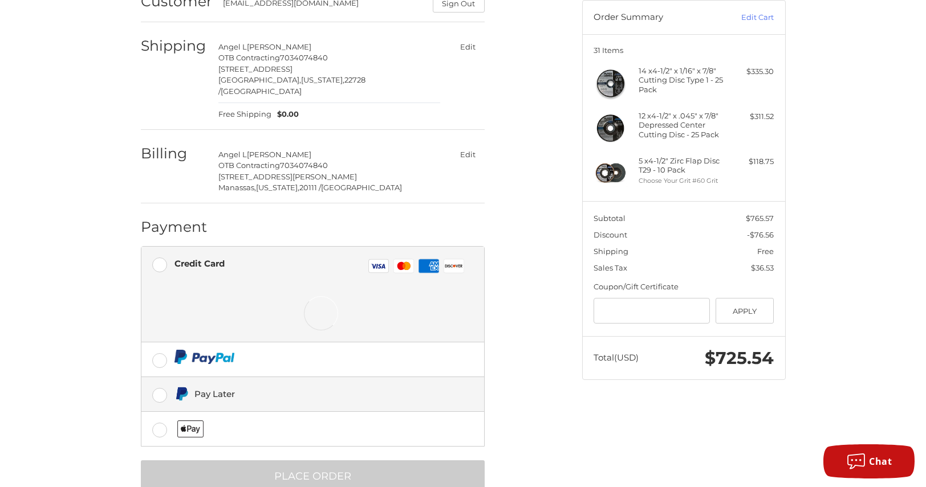
scroll to position [129, 0]
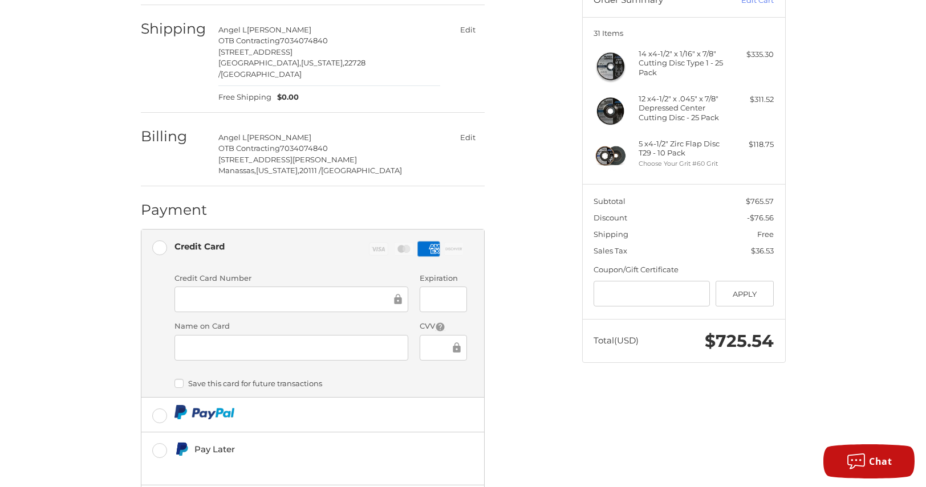
click at [511, 310] on ol "Customer acortes@otbcontracting.com Sign Out Shipping Angel L Cortes OTB Contra…" at bounding box center [335, 263] width 388 height 605
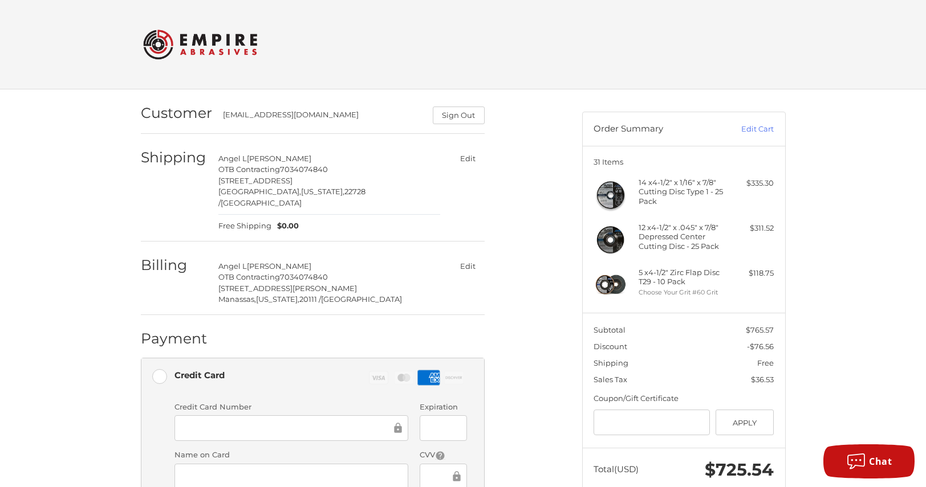
scroll to position [220, 0]
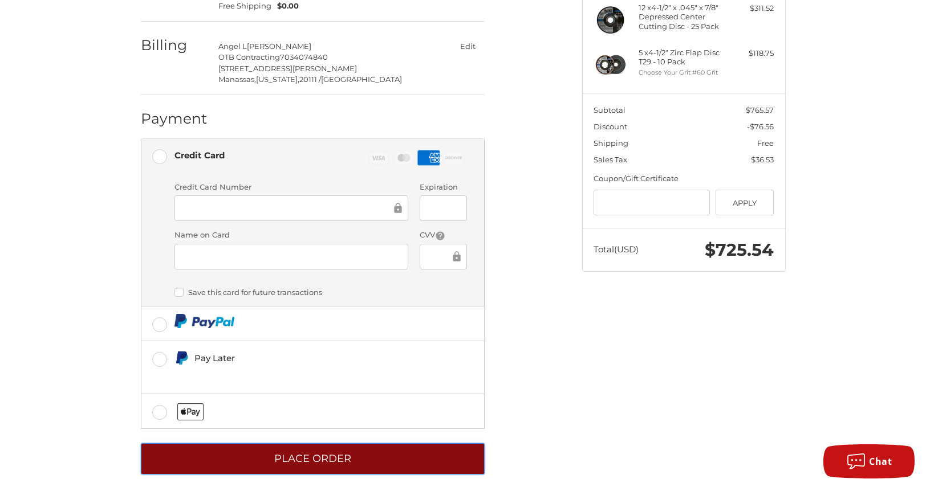
click at [308, 446] on button "Place Order" at bounding box center [313, 459] width 344 height 31
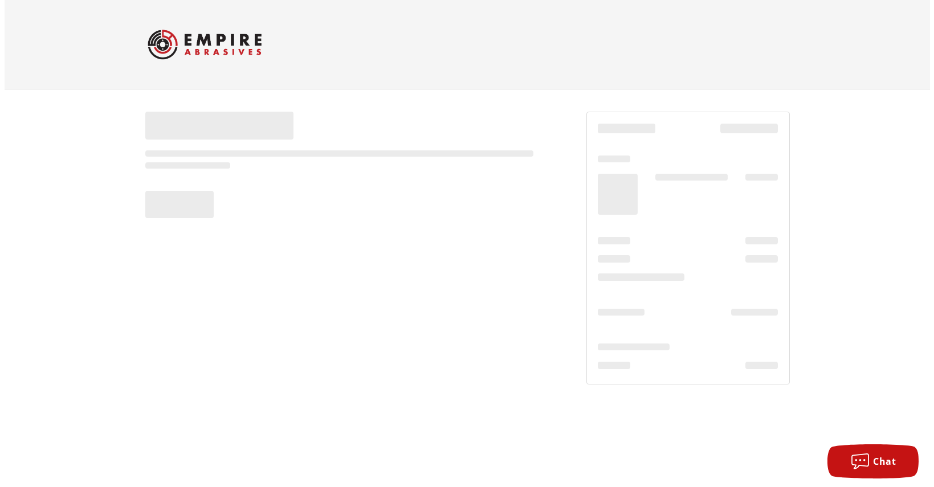
scroll to position [0, 0]
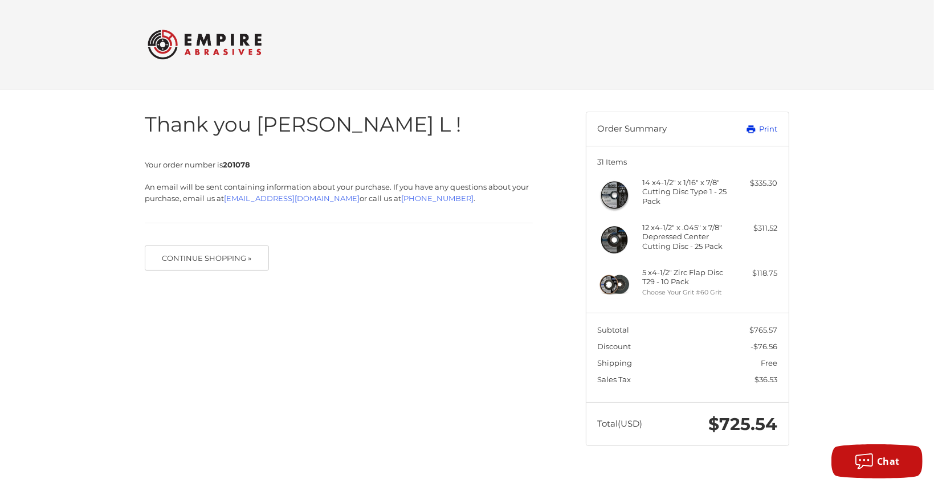
click at [768, 129] on link "Print" at bounding box center [749, 129] width 56 height 11
